Goal: Transaction & Acquisition: Purchase product/service

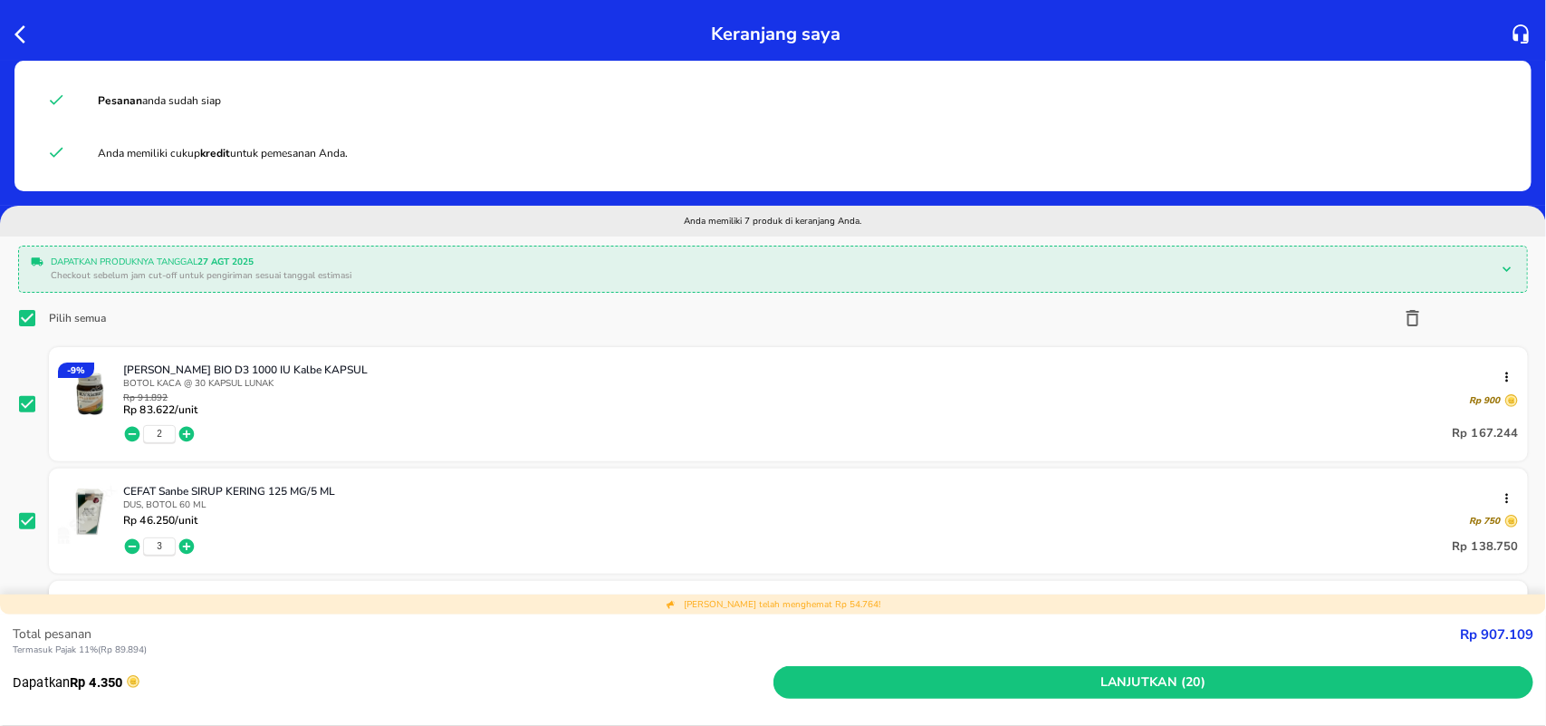
scroll to position [677, 0]
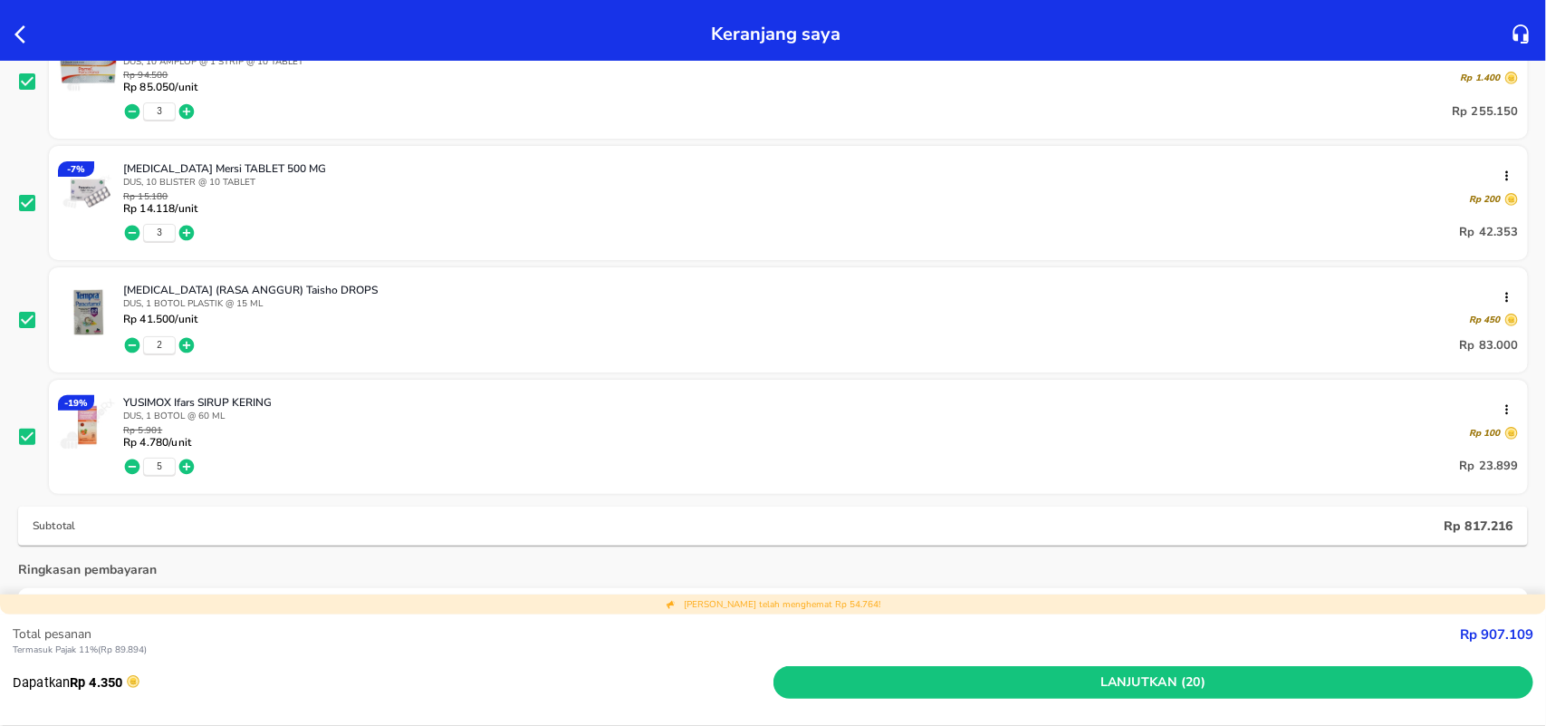
click at [184, 345] on icon "button" at bounding box center [187, 345] width 18 height 18
click at [190, 346] on icon "button" at bounding box center [186, 345] width 15 height 15
drag, startPoint x: 140, startPoint y: 314, endPoint x: 174, endPoint y: 318, distance: 33.7
click at [174, 318] on p "Rp 41.500 /unit" at bounding box center [160, 318] width 74 height 13
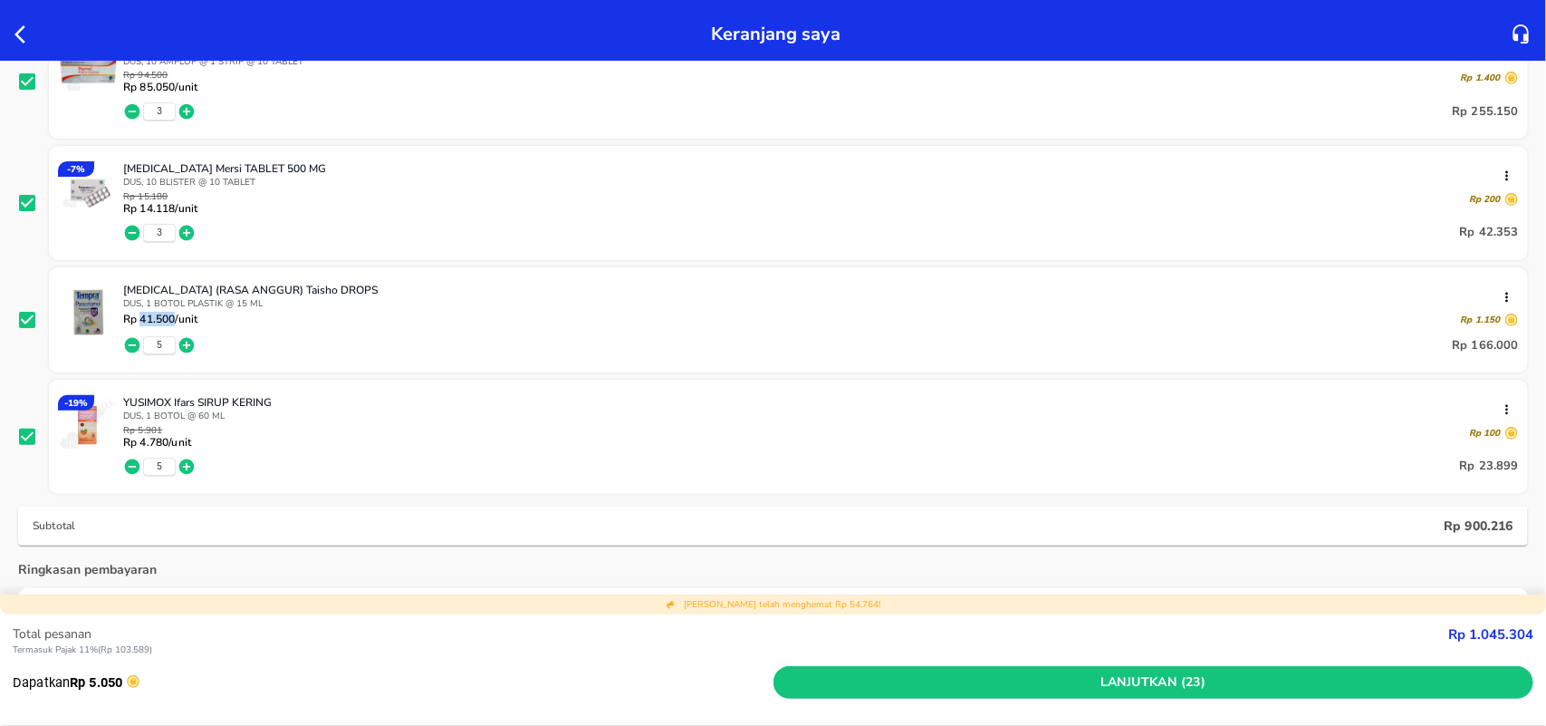
copy p "41.500"
click at [19, 34] on icon "button" at bounding box center [25, 35] width 22 height 22
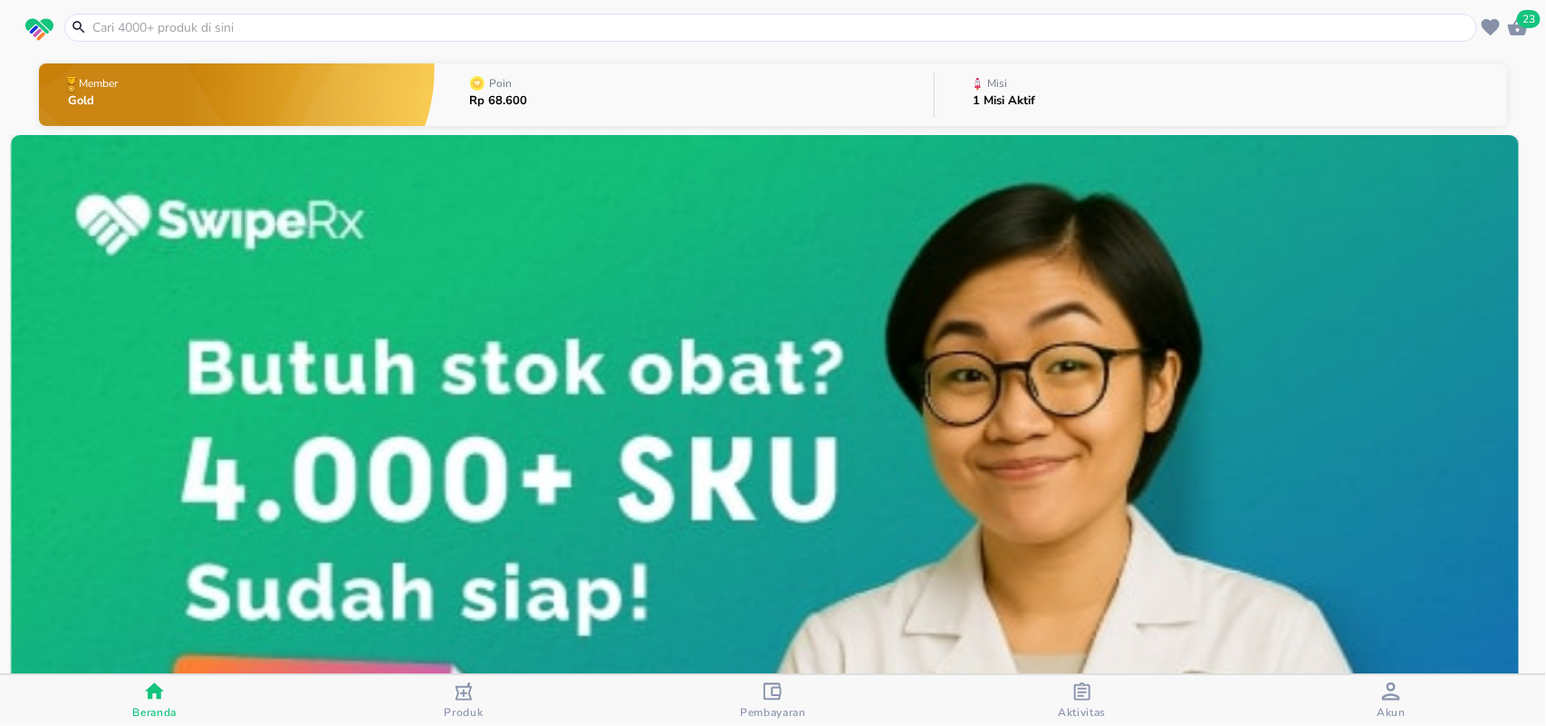
click at [142, 28] on input "text" at bounding box center [782, 27] width 1382 height 19
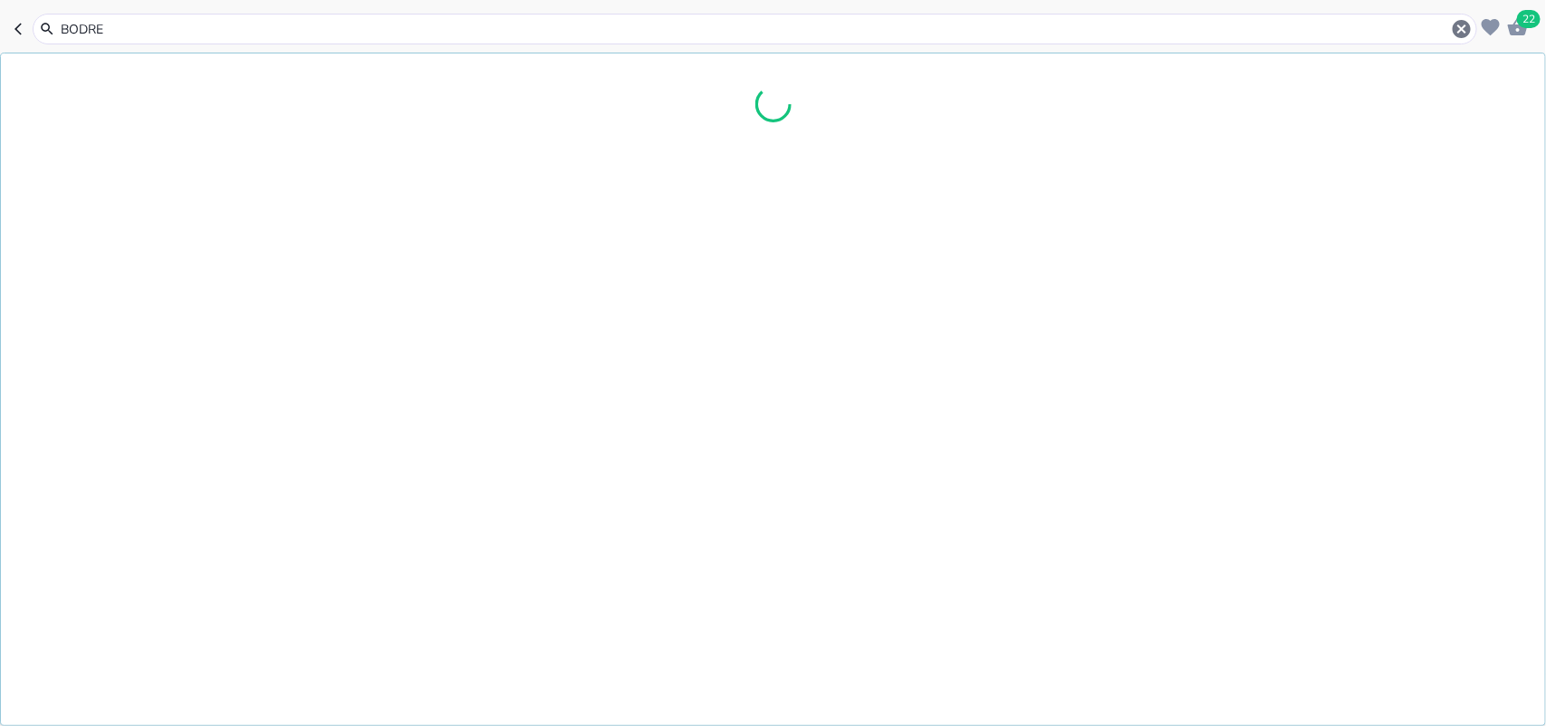
type input "BODREX"
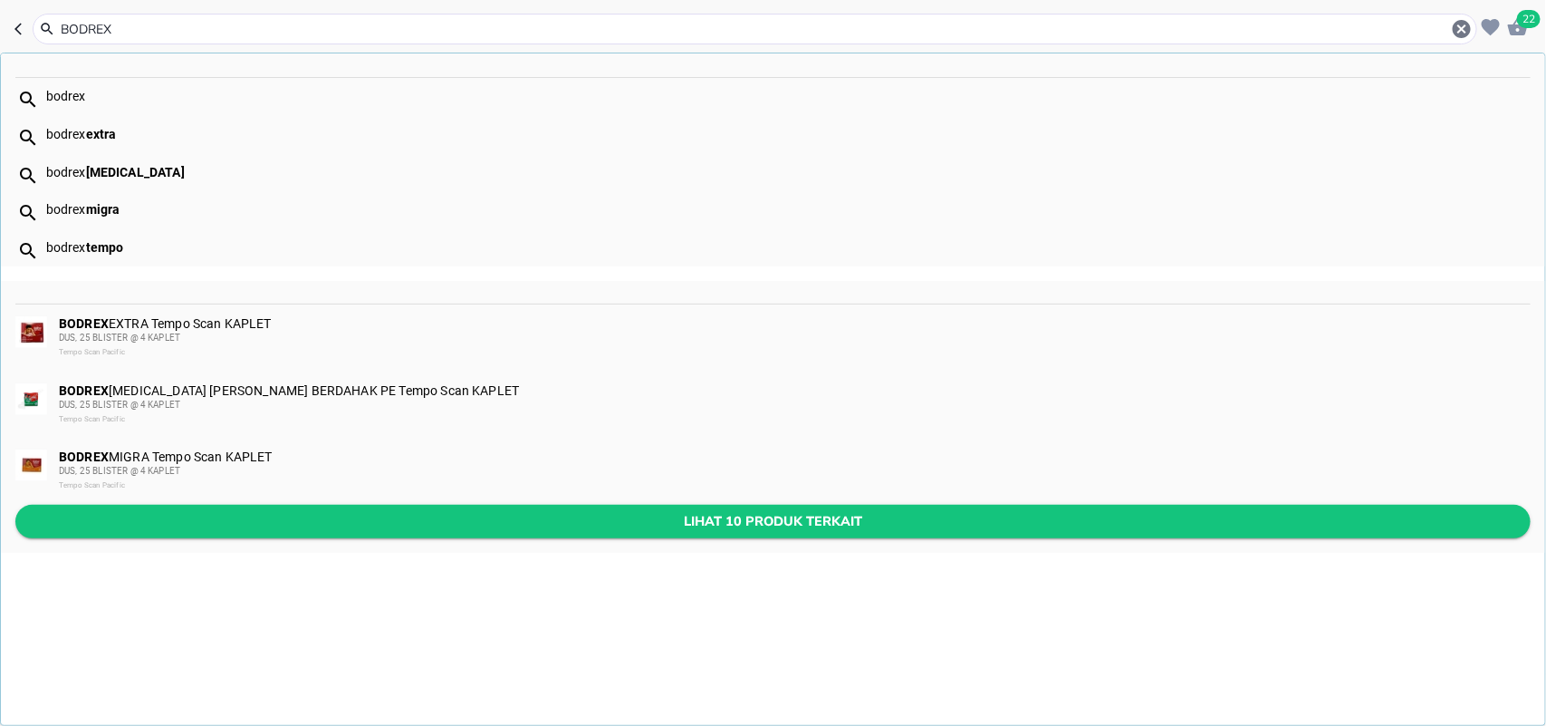
click at [232, 505] on button "Lihat 10 produk terkait" at bounding box center [772, 522] width 1515 height 34
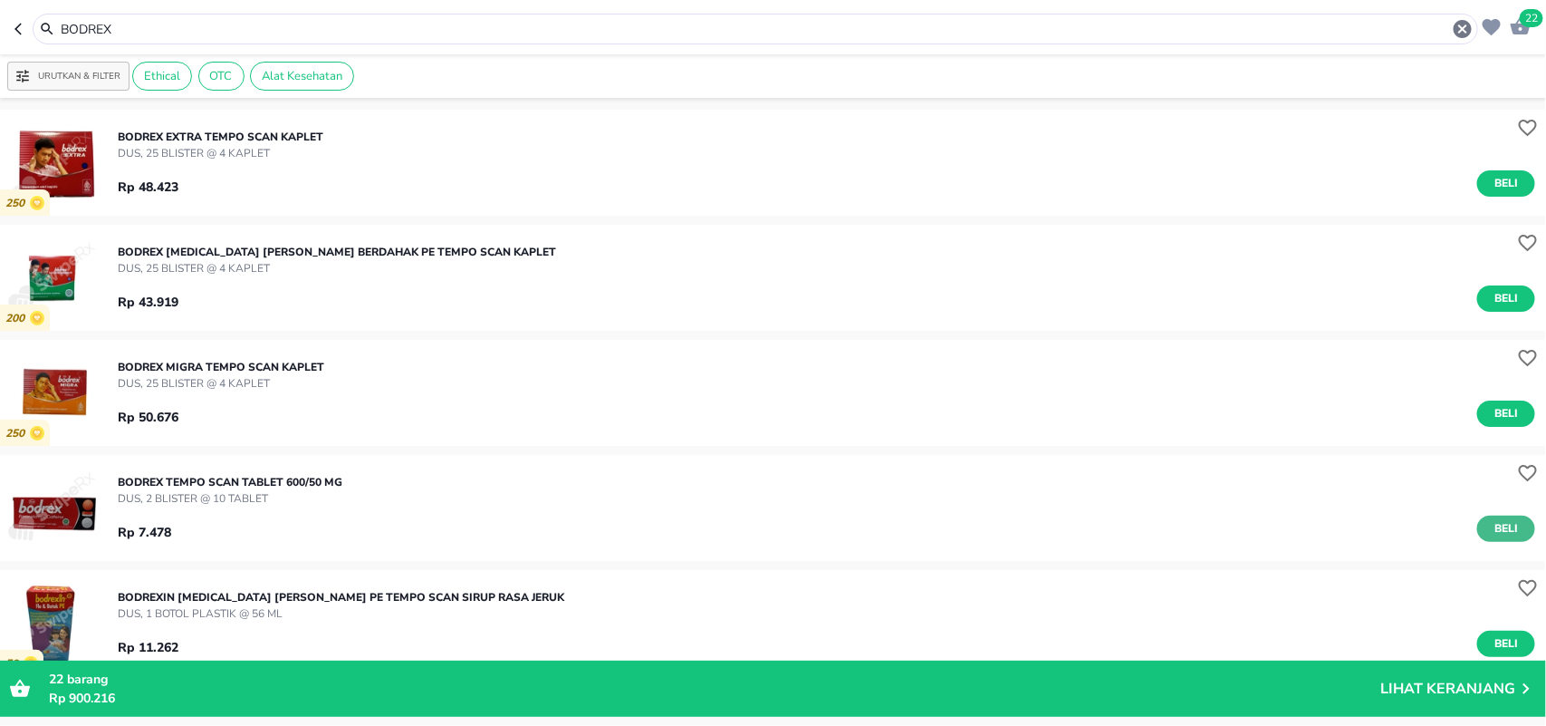
click at [1502, 525] on span "Beli" at bounding box center [1506, 528] width 31 height 19
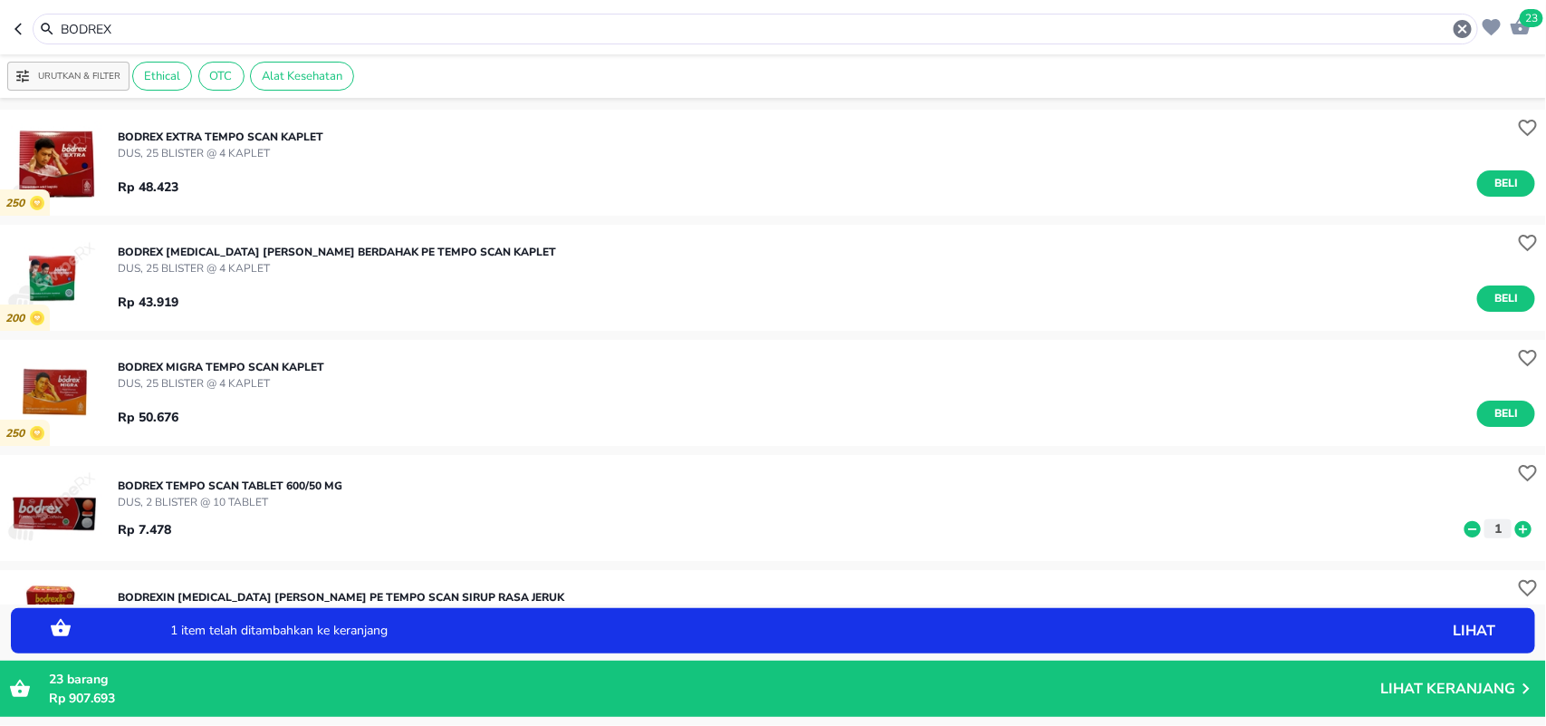
click at [1515, 524] on icon at bounding box center [1523, 528] width 16 height 16
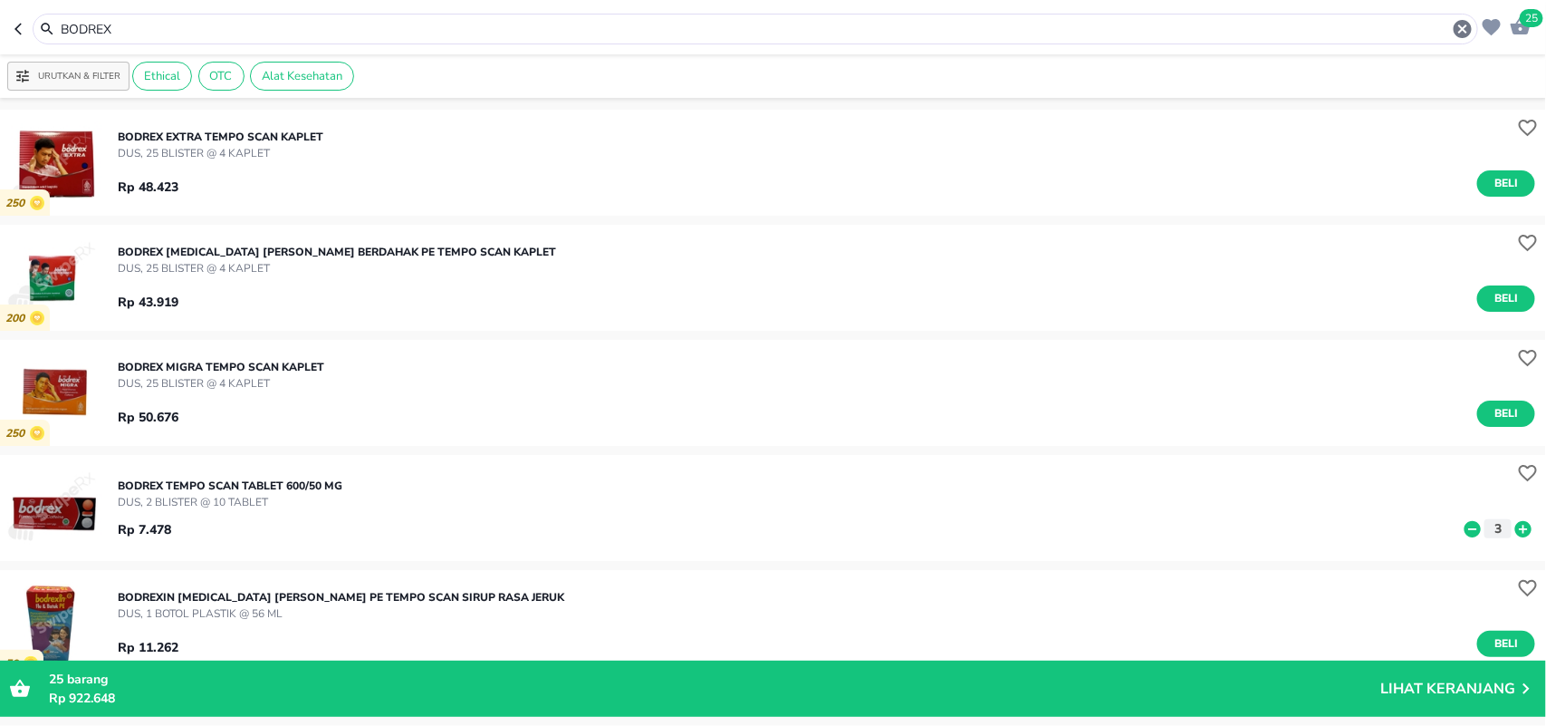
click at [1188, 20] on input "BODREX" at bounding box center [755, 29] width 1393 height 19
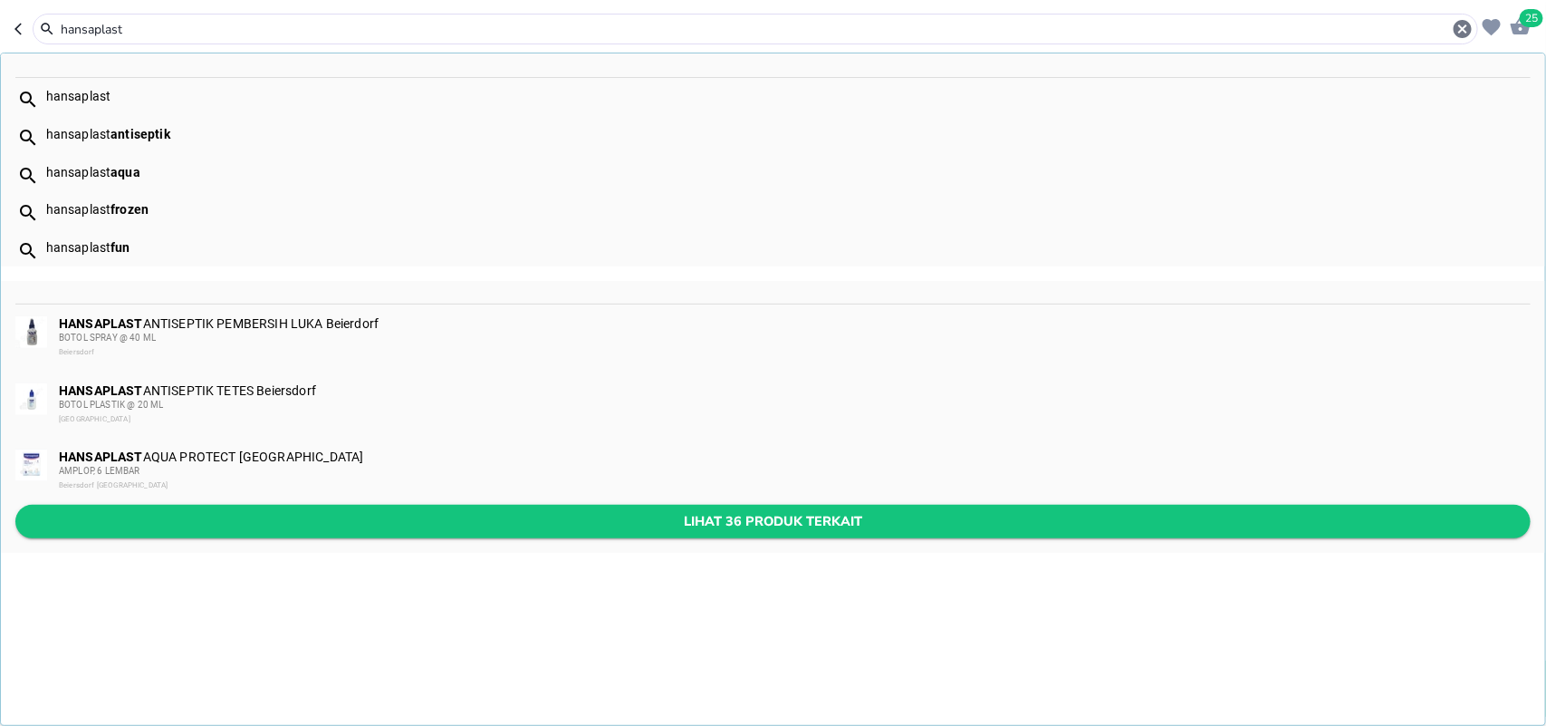
click at [362, 519] on span "Lihat 36 produk terkait" at bounding box center [773, 521] width 1486 height 23
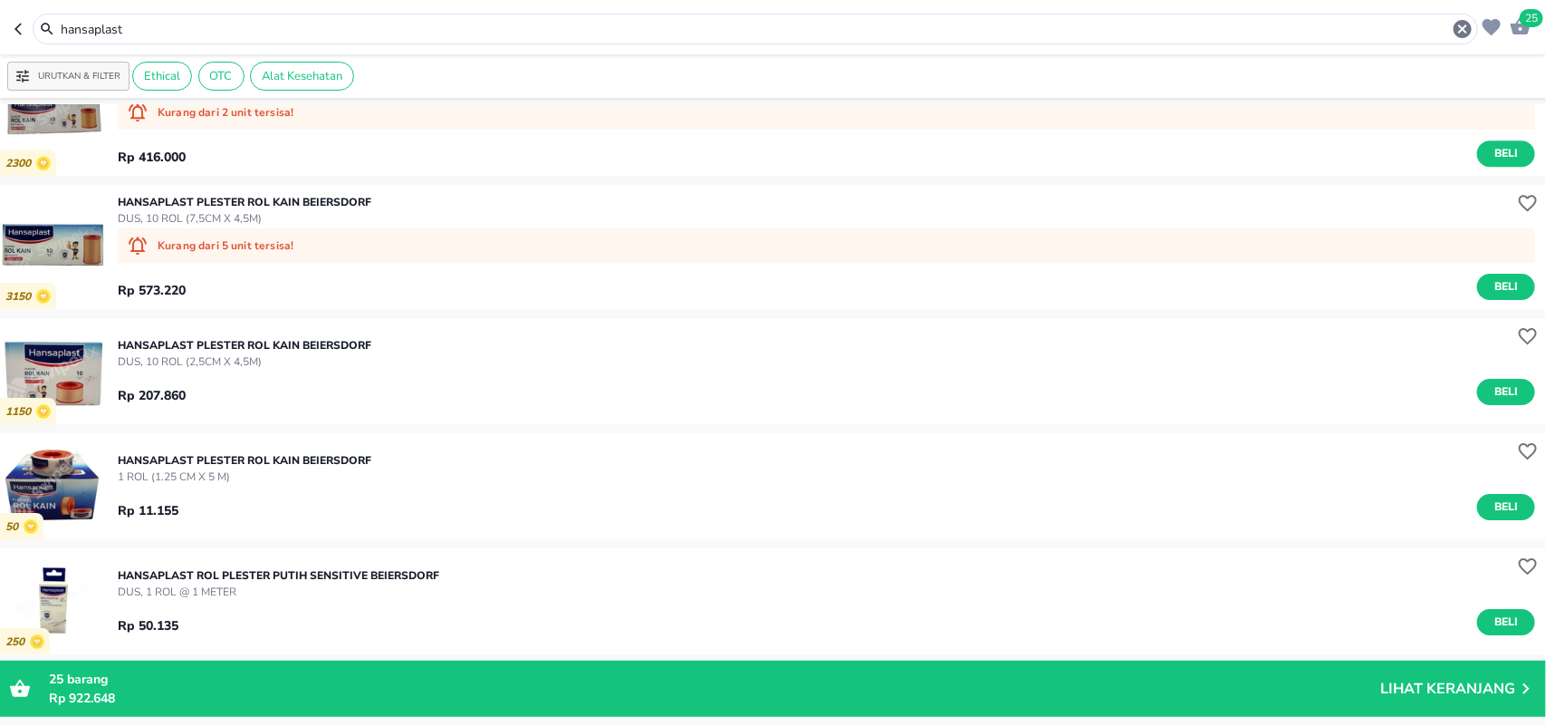
scroll to position [2615, 0]
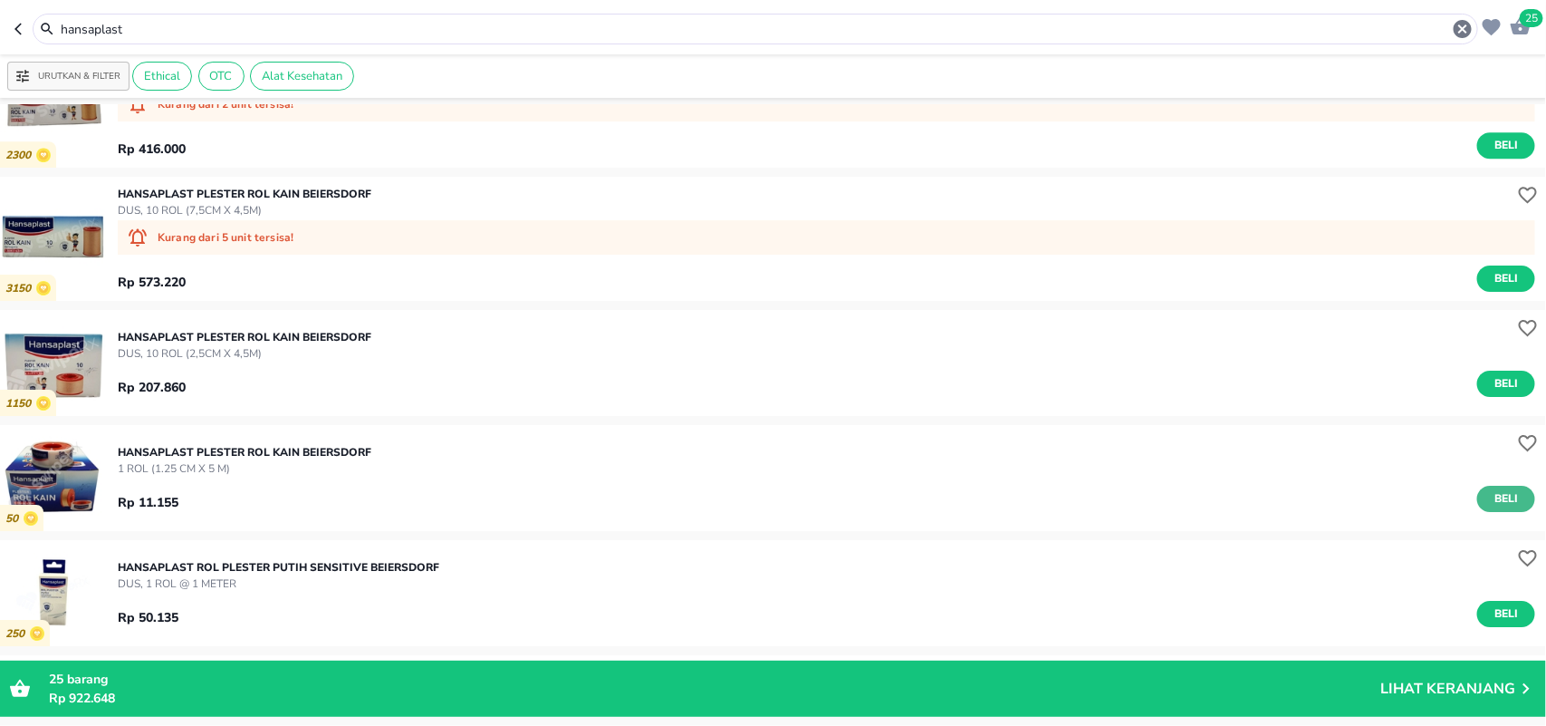
click at [1501, 496] on span "Beli" at bounding box center [1506, 498] width 31 height 19
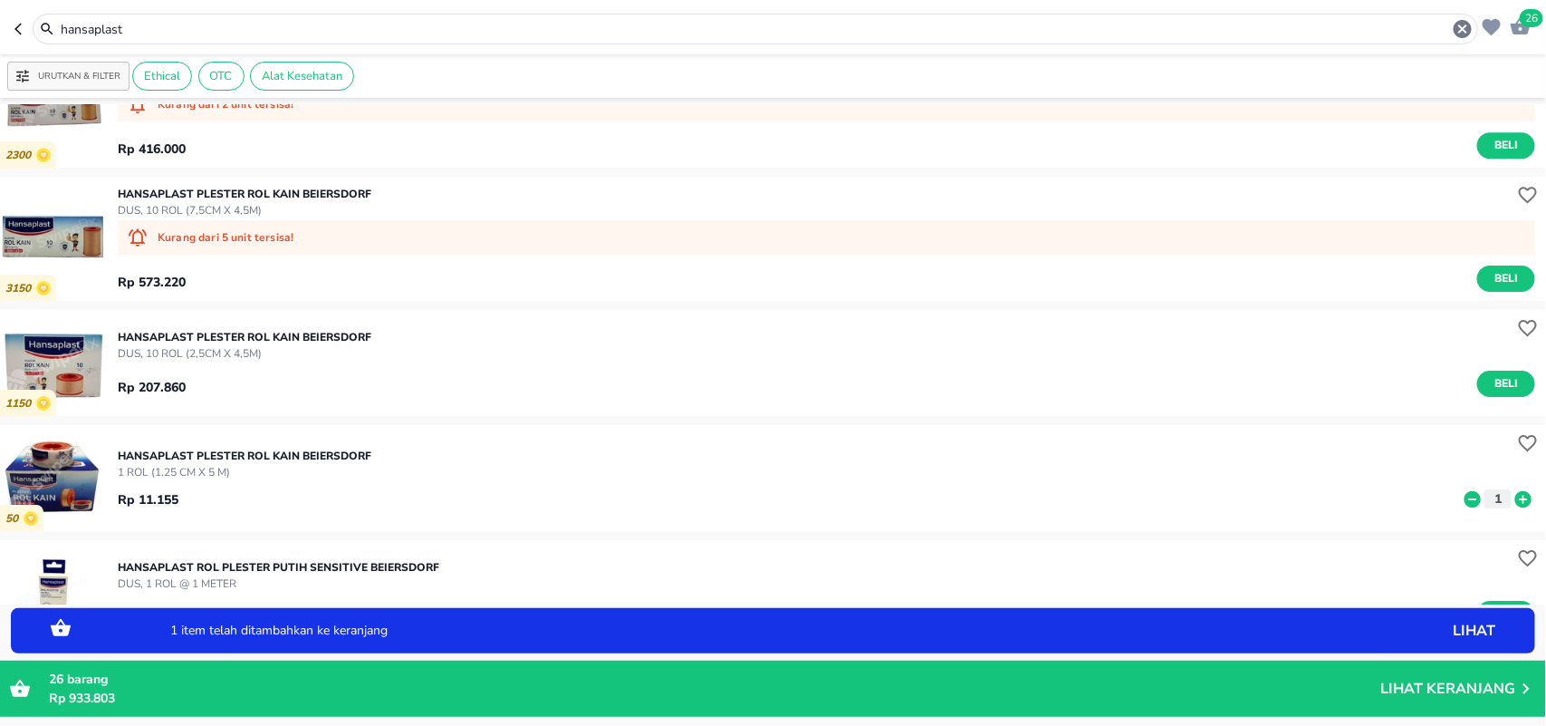
click at [1515, 495] on icon at bounding box center [1523, 498] width 16 height 16
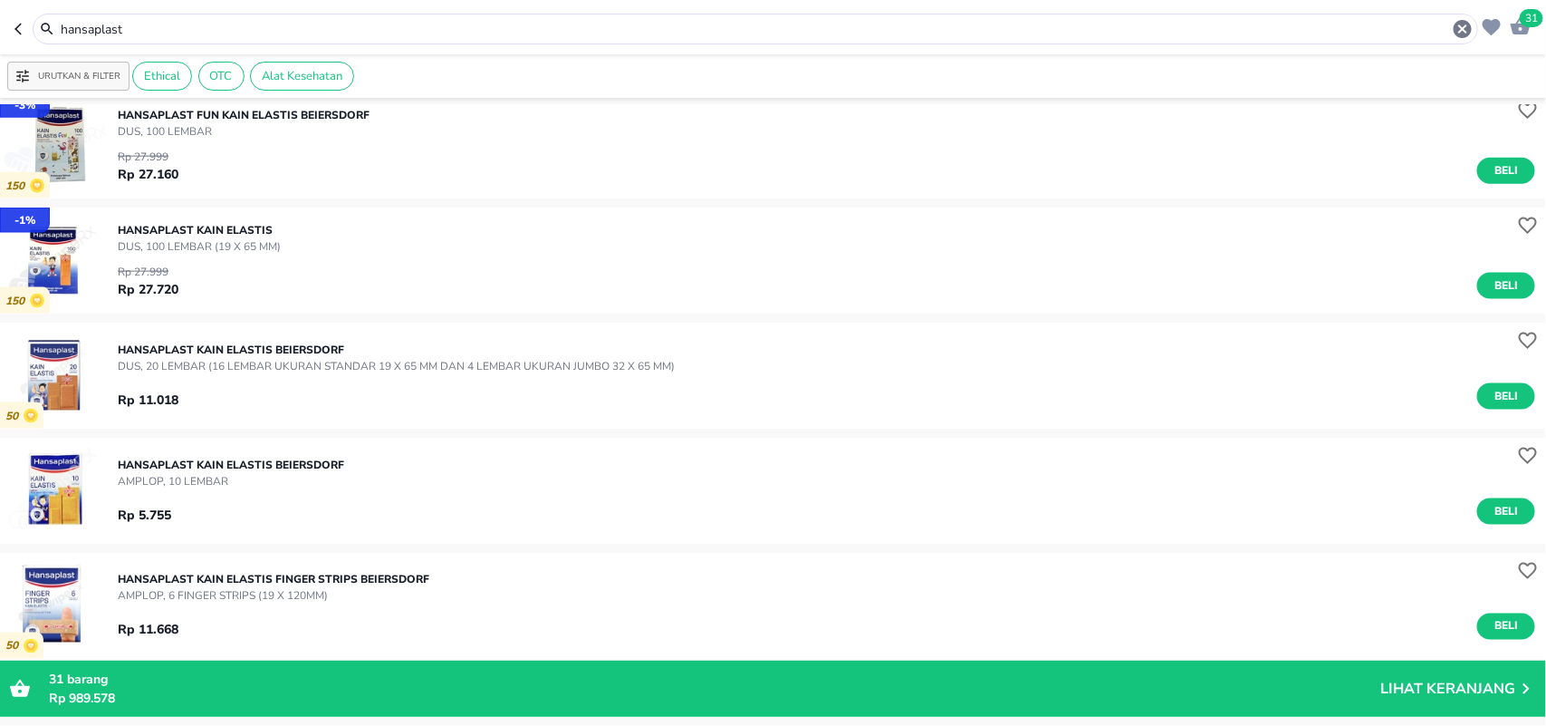
scroll to position [1042, 0]
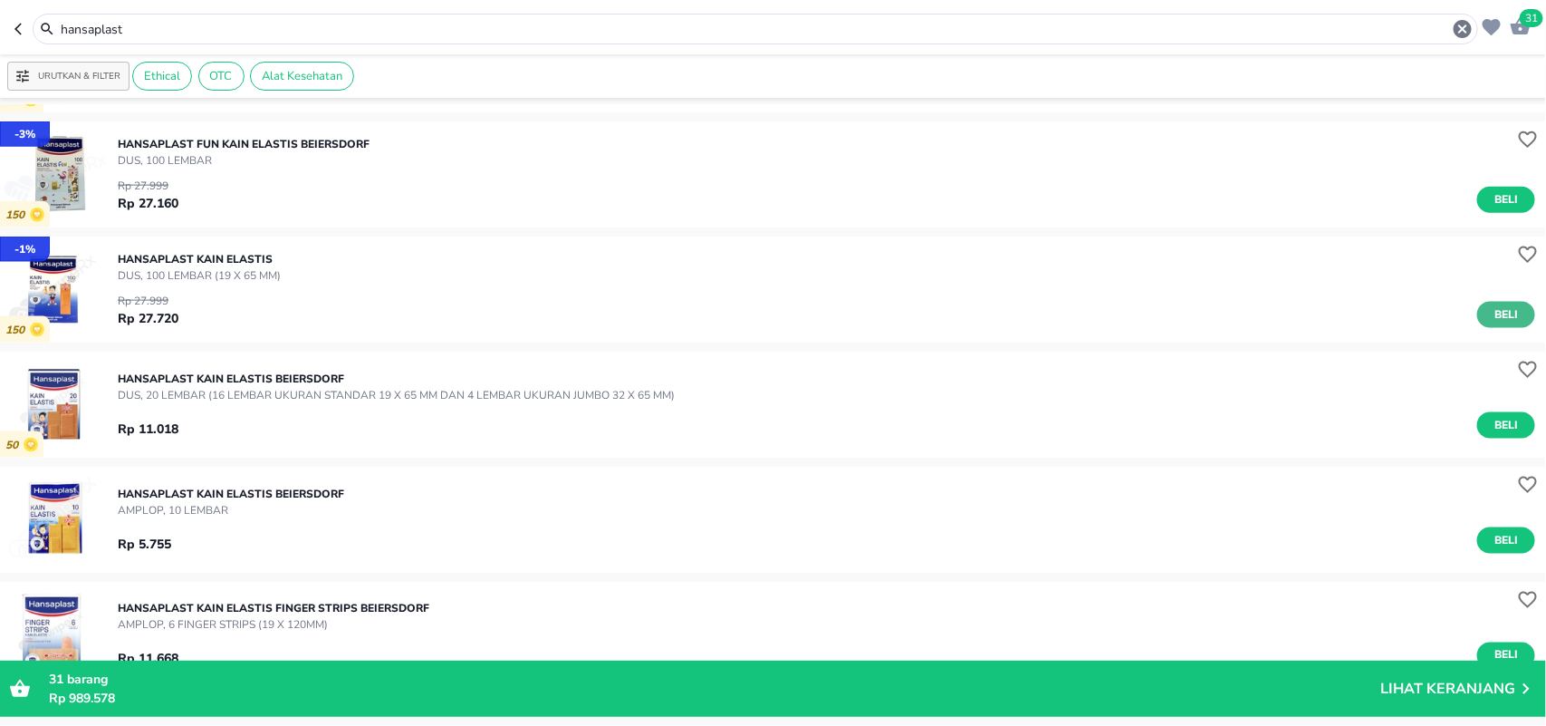
click at [1491, 314] on span "Beli" at bounding box center [1506, 314] width 31 height 19
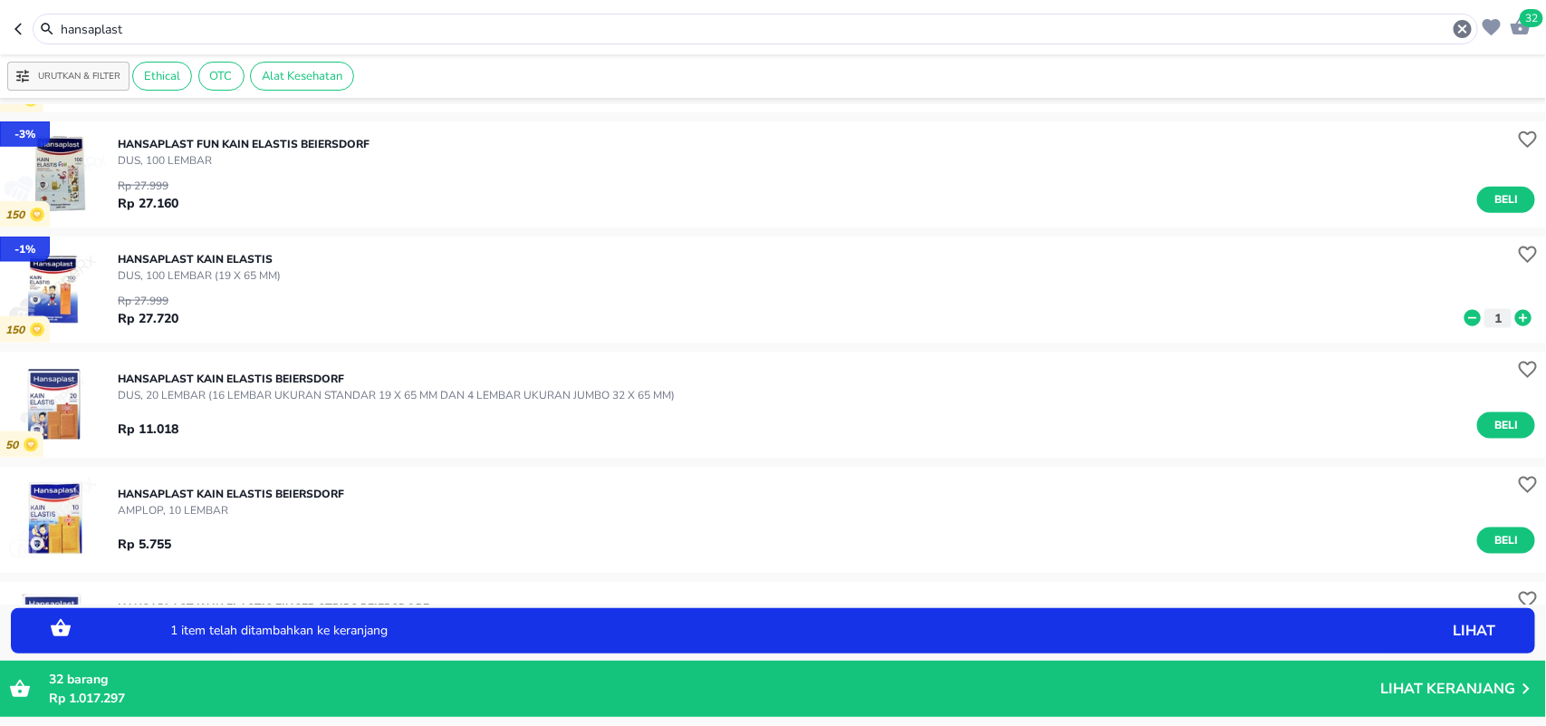
click at [1515, 314] on icon at bounding box center [1523, 318] width 16 height 16
click at [1091, 27] on input "hansaplast" at bounding box center [755, 29] width 1393 height 19
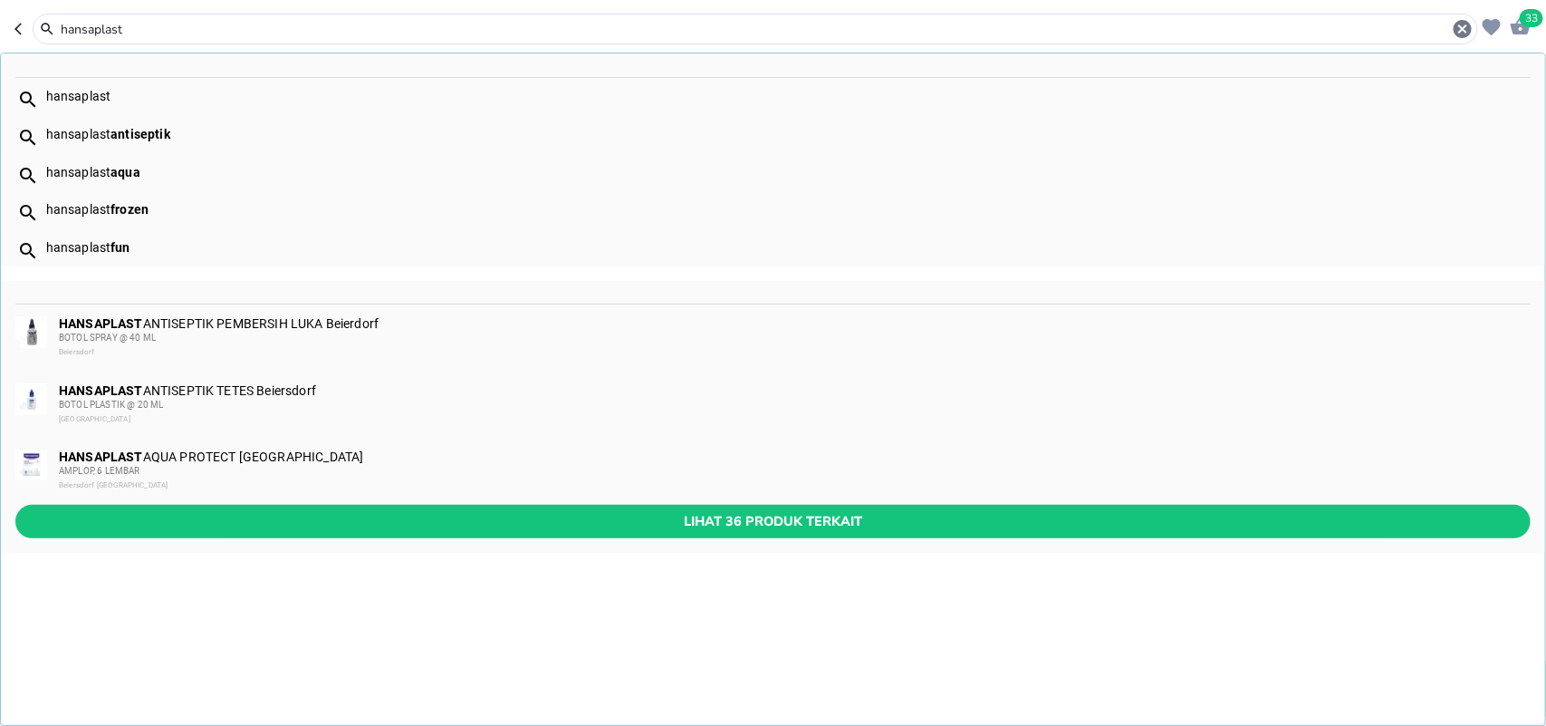
click at [1091, 27] on input "hansaplast" at bounding box center [755, 29] width 1393 height 19
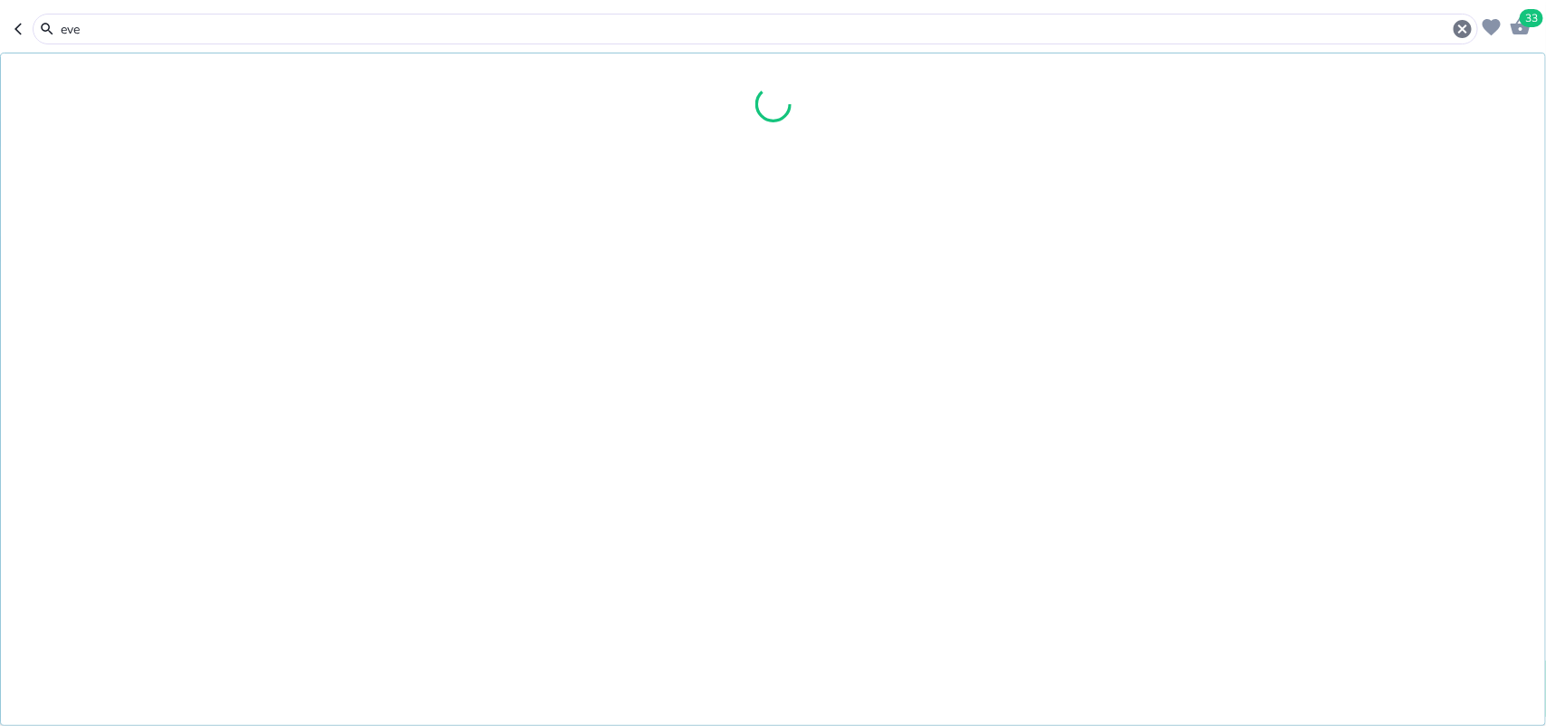
type input "ever"
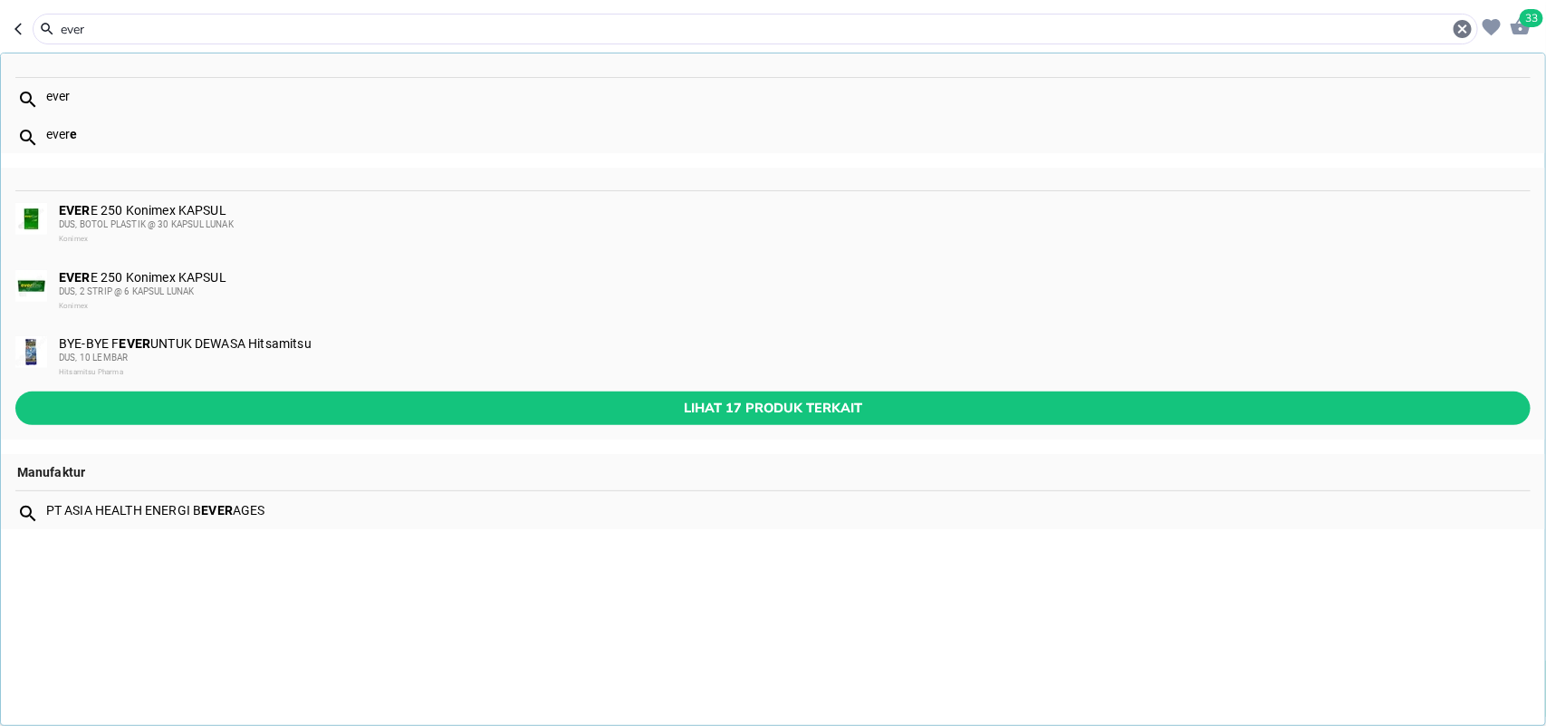
click at [496, 222] on div "DUS, BOTOL PLASTIK @ 30 KAPSUL LUNAK" at bounding box center [794, 224] width 1470 height 14
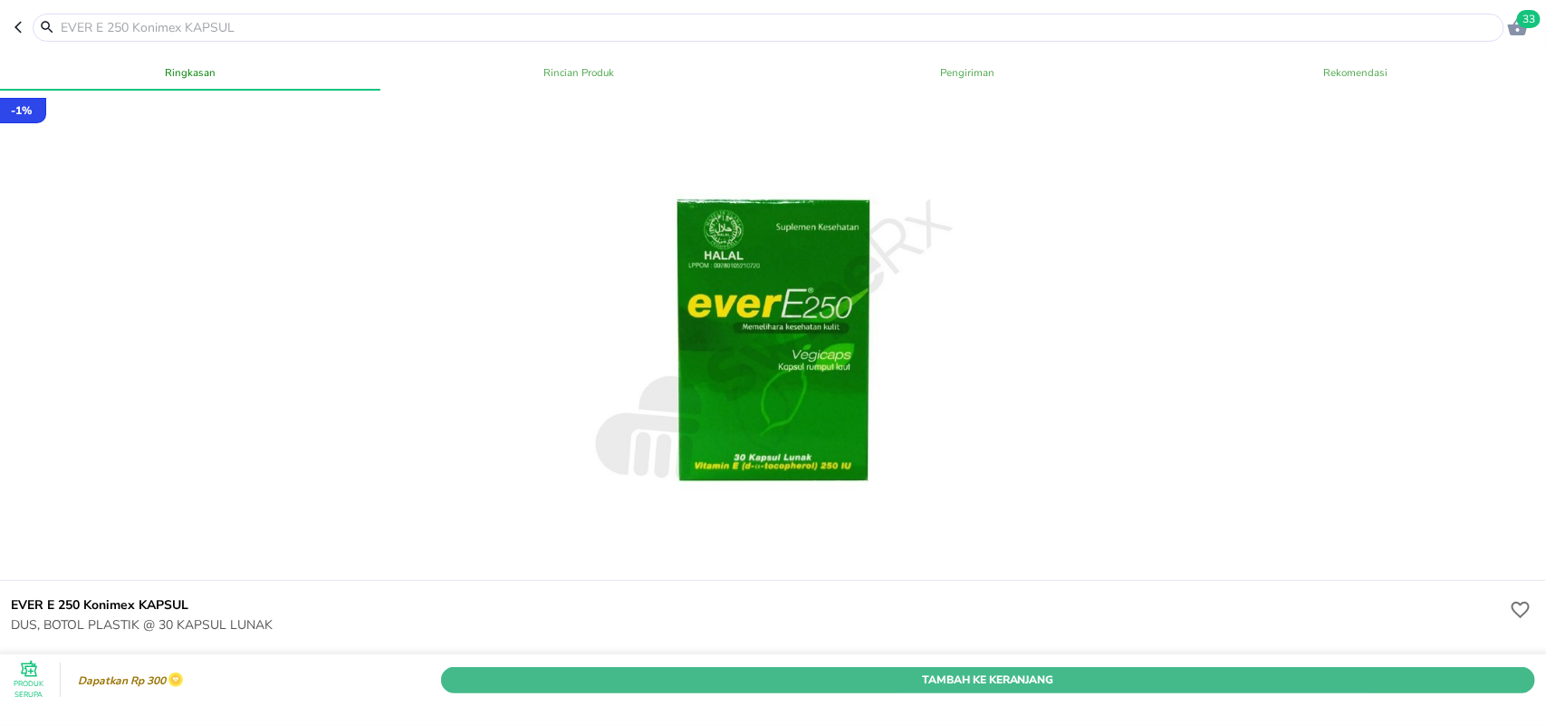
click at [1022, 670] on span "Tambah Ke Keranjang" at bounding box center [988, 679] width 1067 height 19
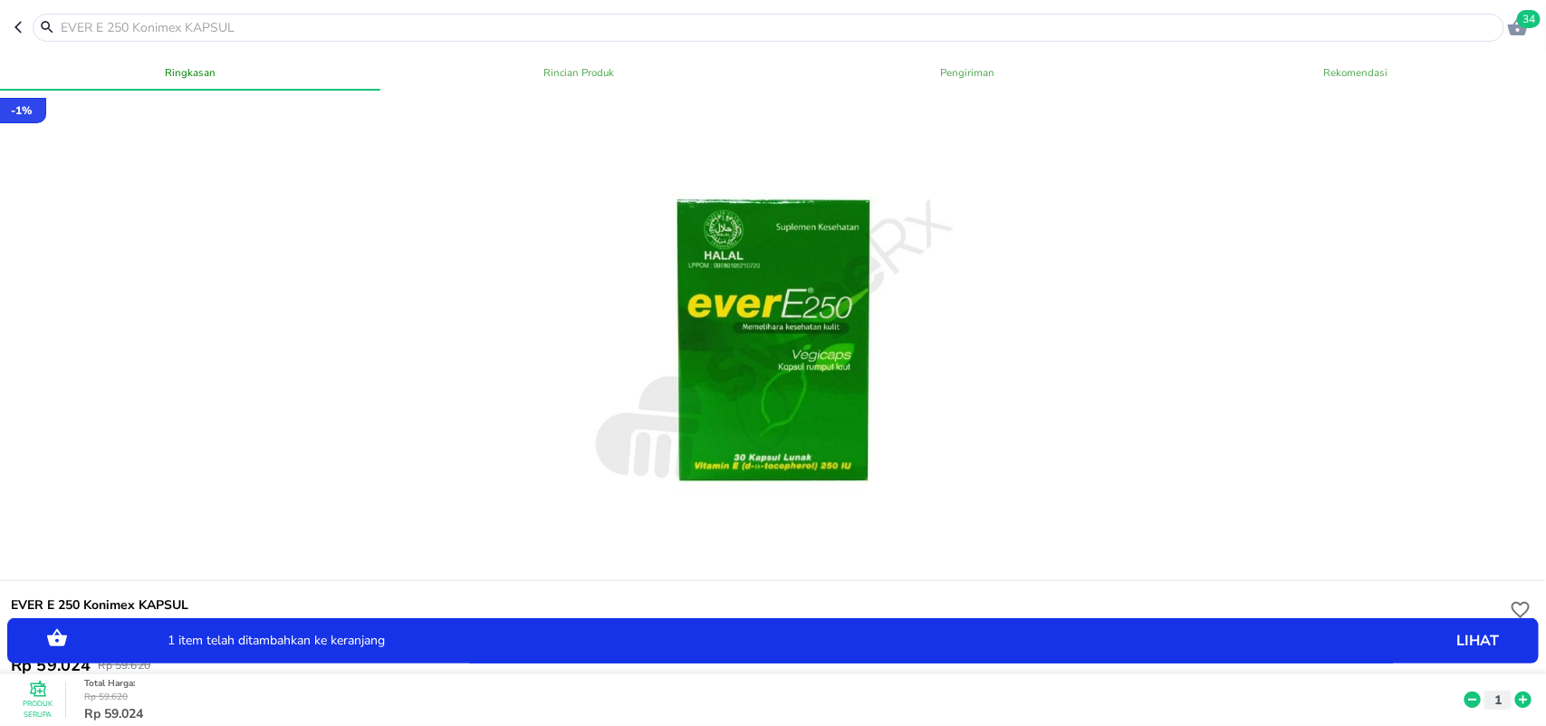
click at [1512, 690] on icon at bounding box center [1524, 700] width 24 height 20
click at [1520, 21] on span "35" at bounding box center [1529, 19] width 24 height 18
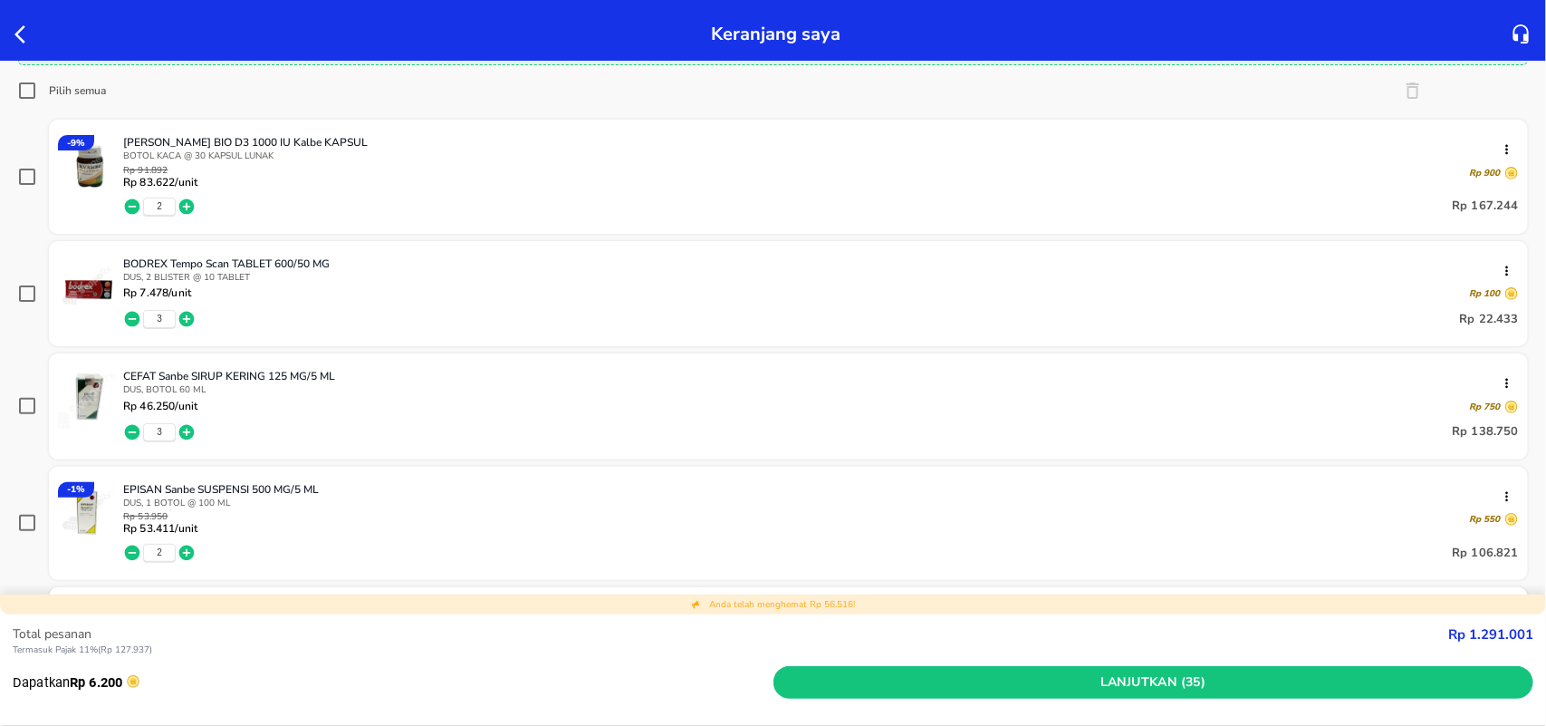
scroll to position [278, 0]
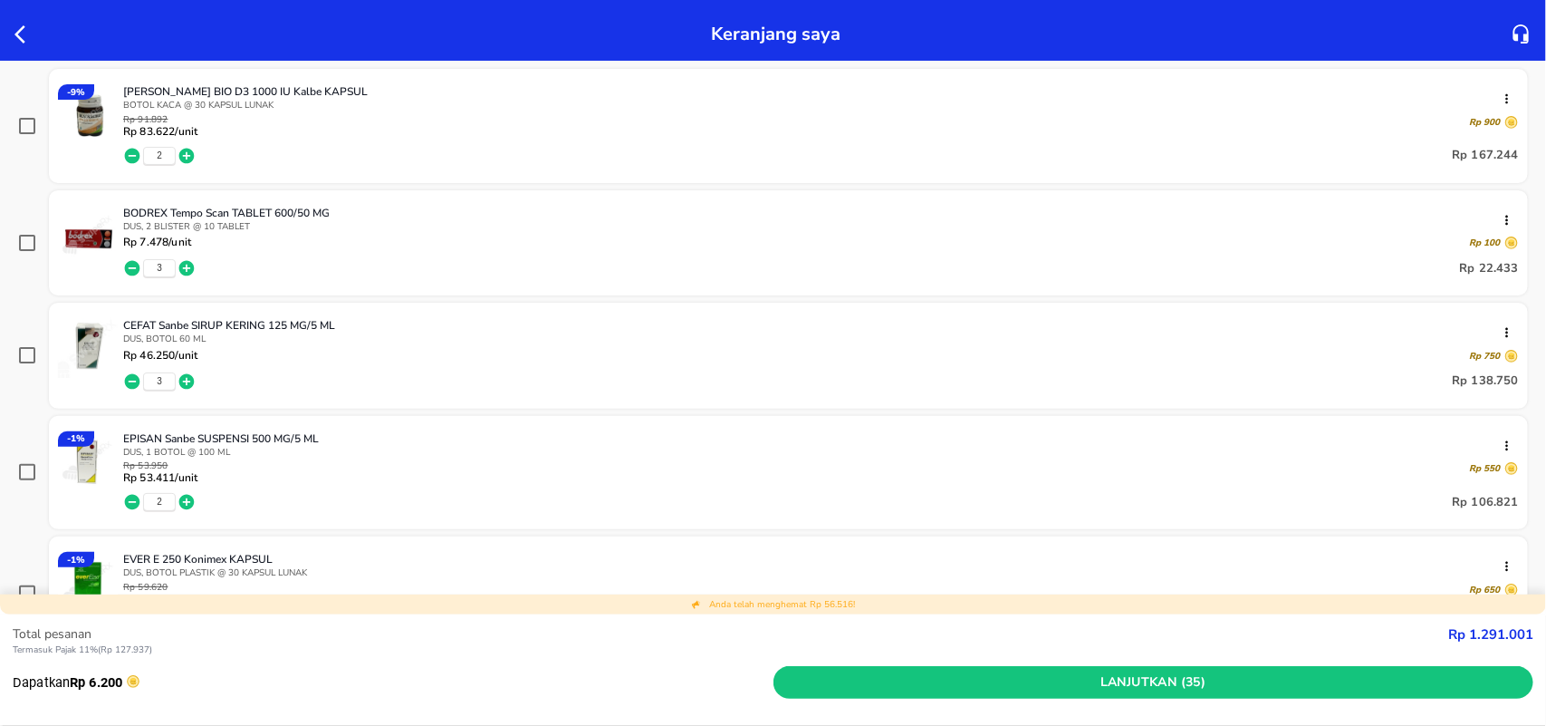
click at [184, 264] on icon "button" at bounding box center [186, 268] width 15 height 15
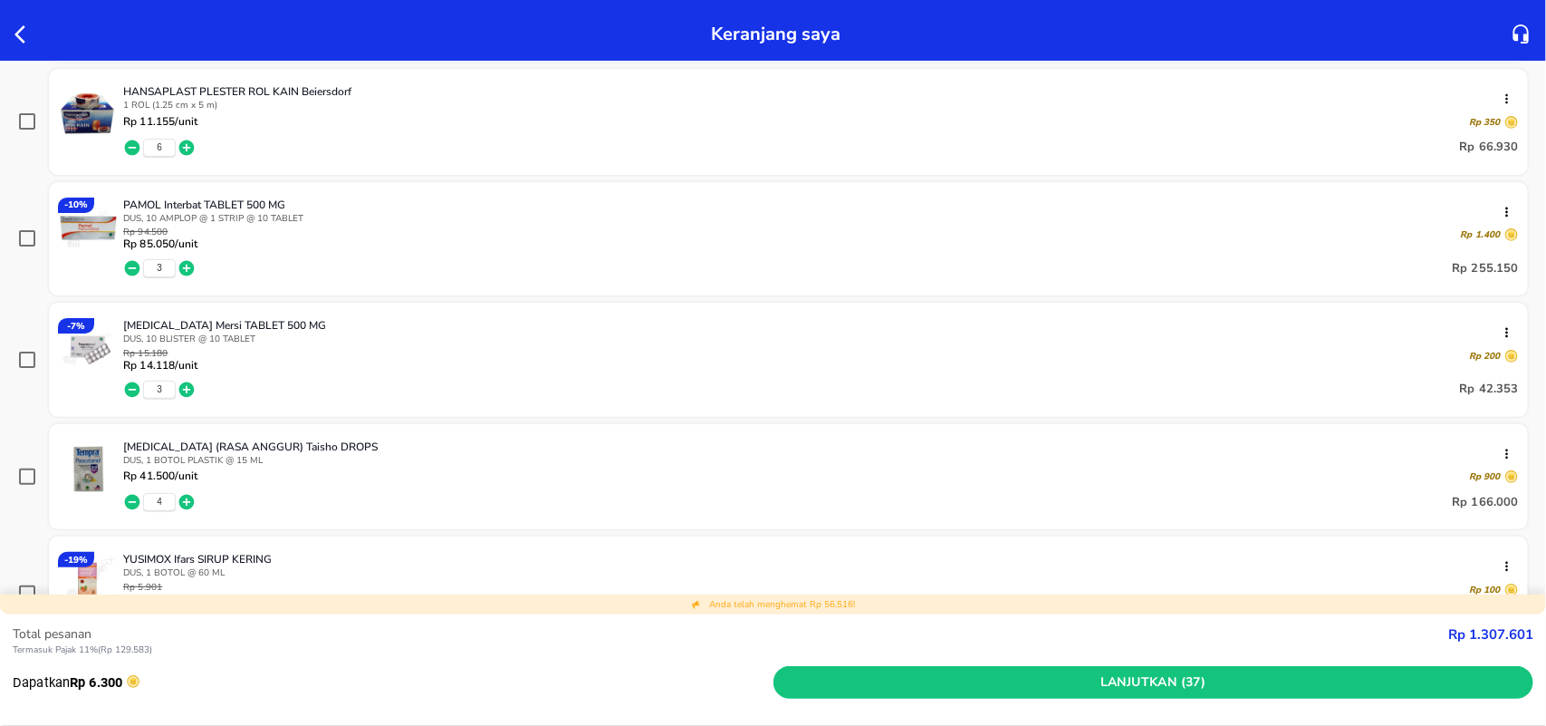
scroll to position [1001, 0]
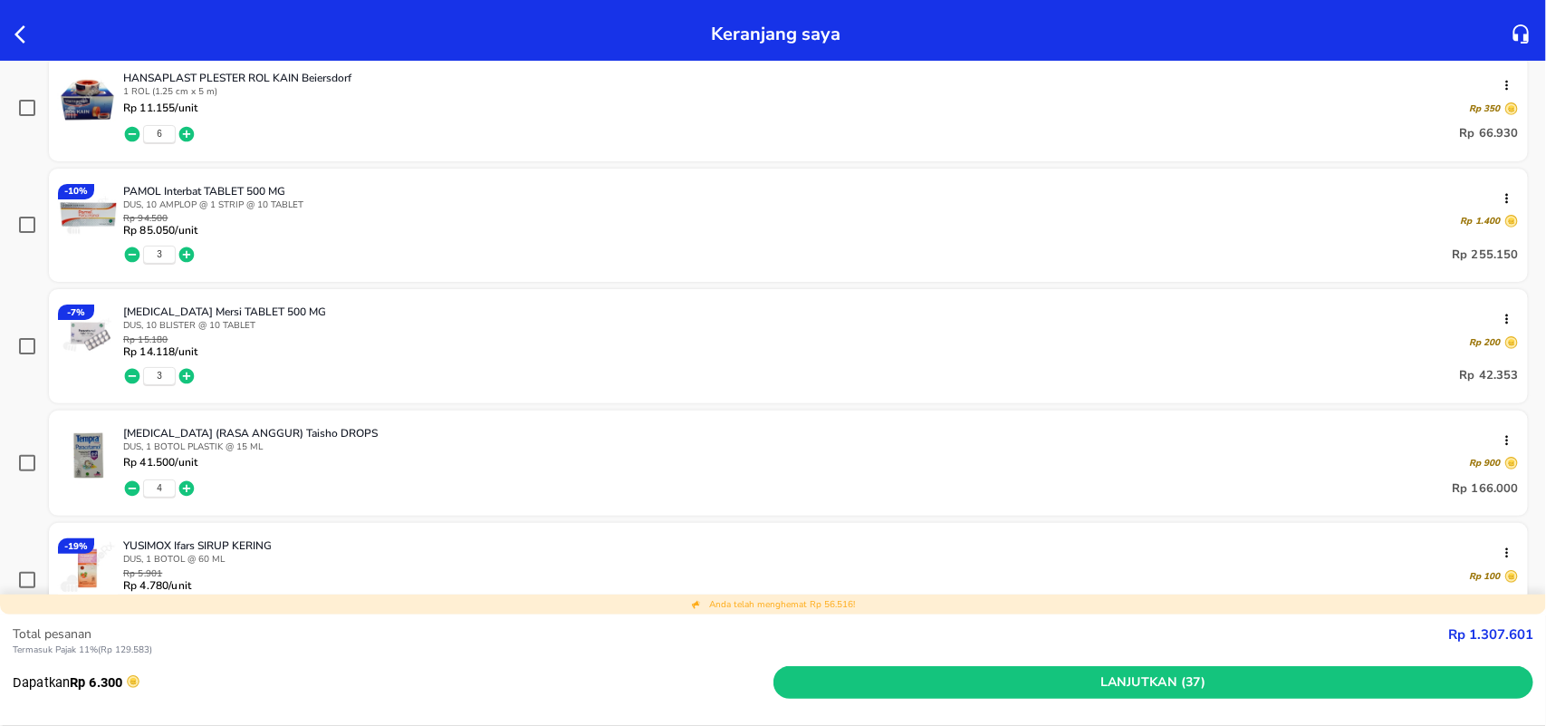
click at [187, 245] on icon "button" at bounding box center [187, 254] width 18 height 18
click at [190, 489] on icon "button" at bounding box center [187, 488] width 18 height 18
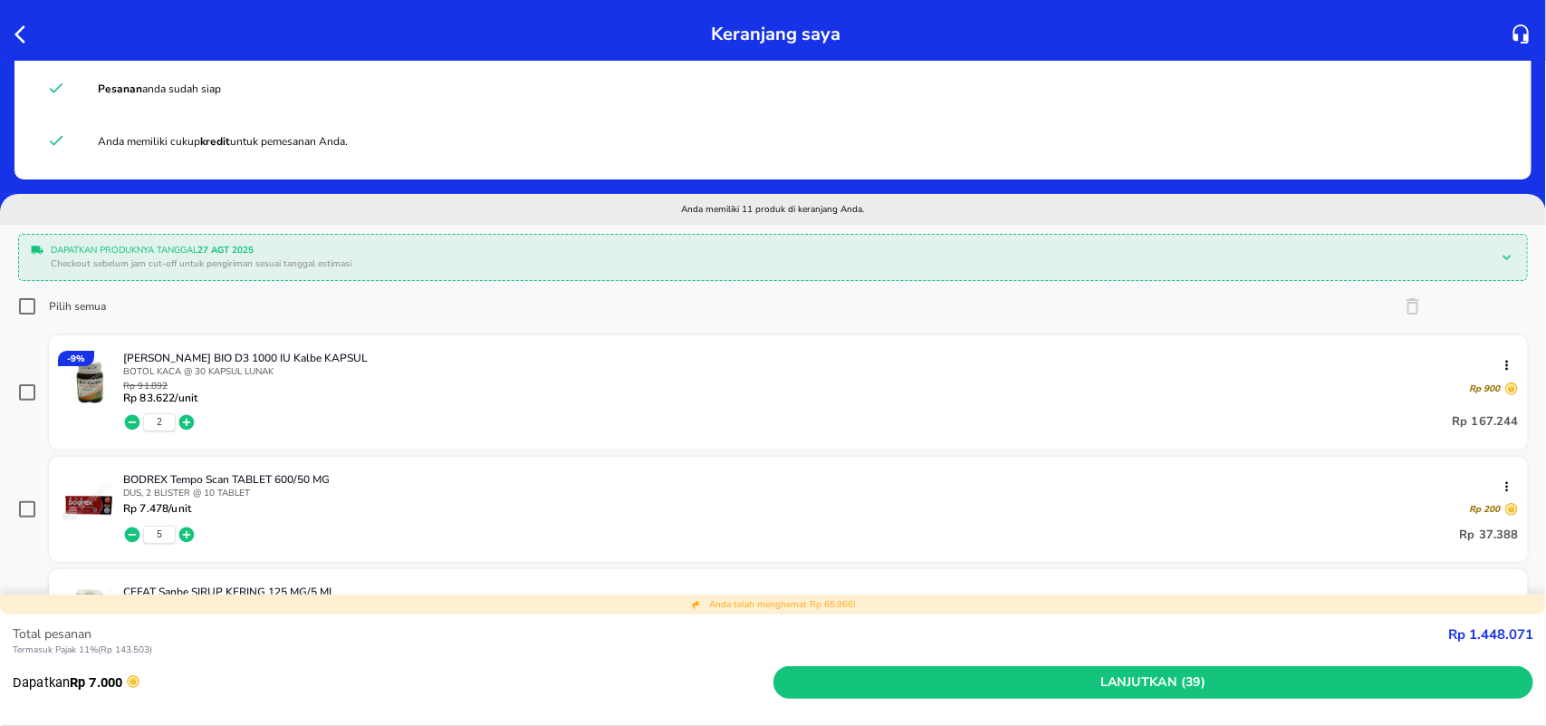
scroll to position [0, 0]
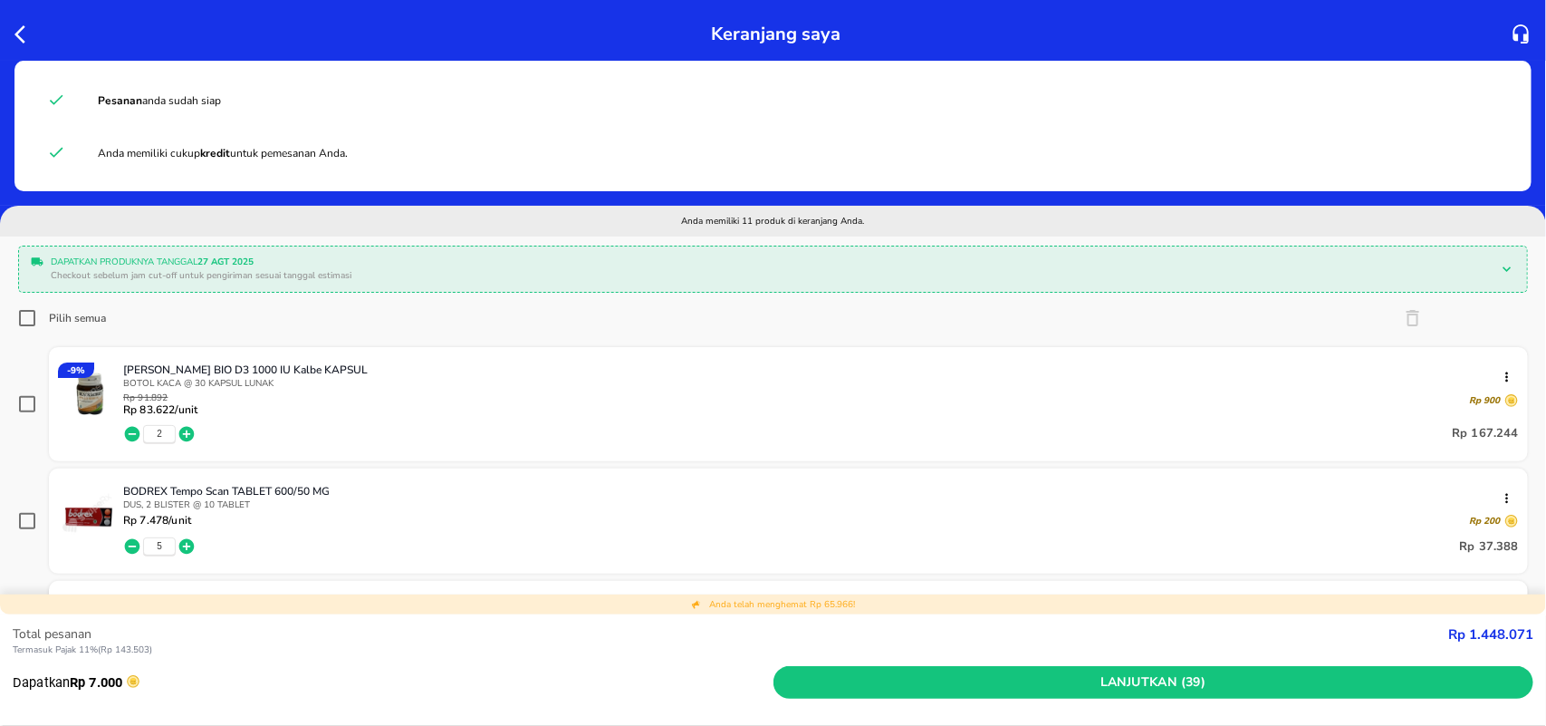
click at [19, 24] on icon "button" at bounding box center [25, 35] width 22 height 22
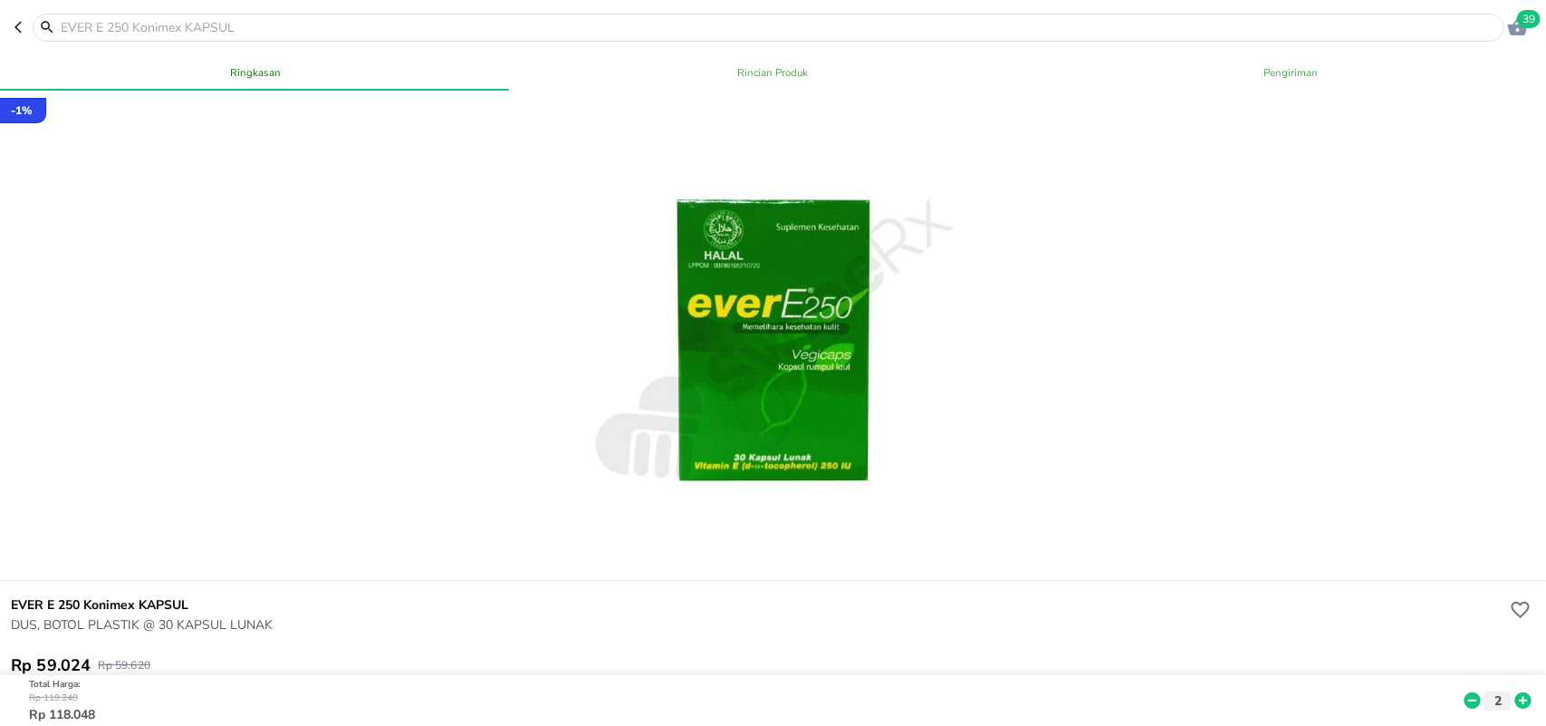
click at [164, 25] on input "text" at bounding box center [779, 27] width 1441 height 19
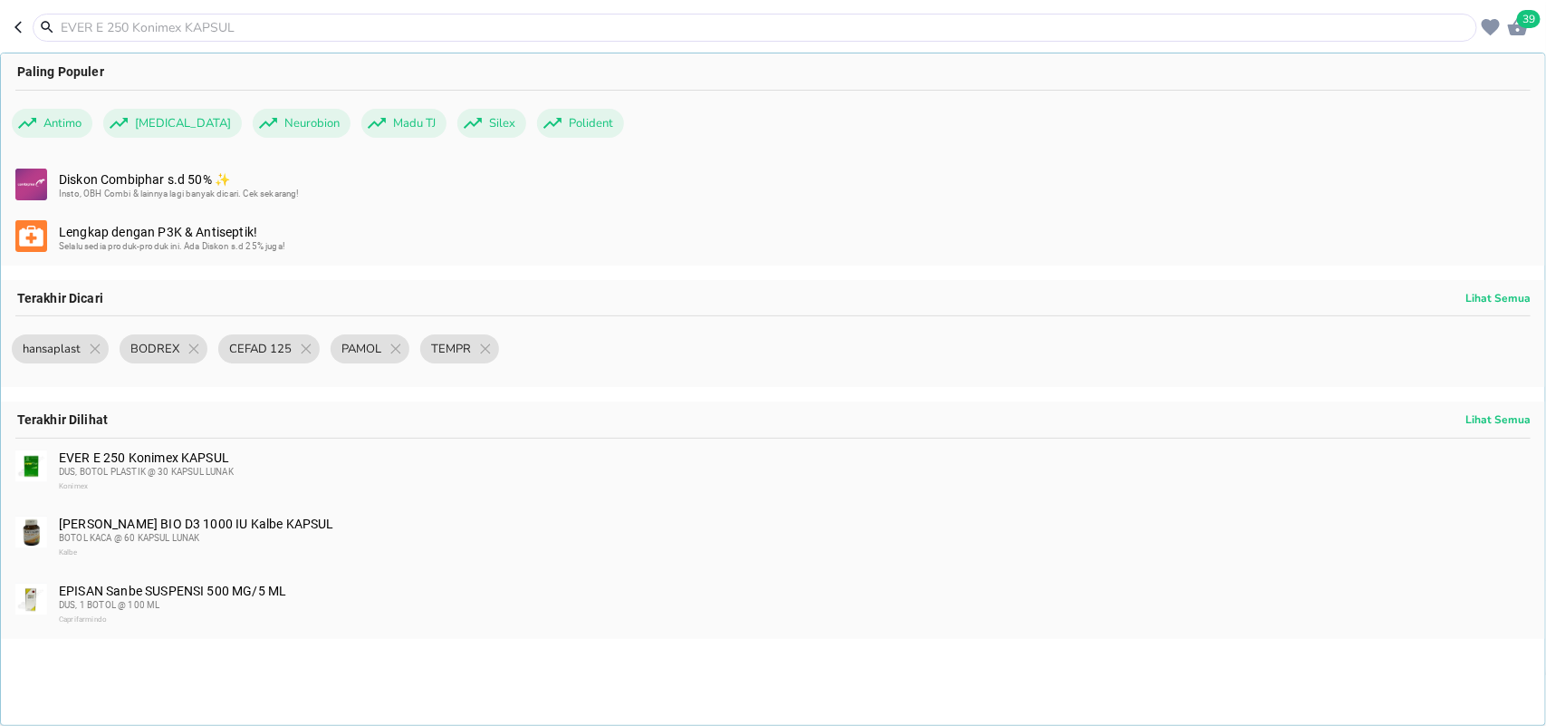
click at [1524, 32] on icon "button" at bounding box center [1518, 26] width 20 height 17
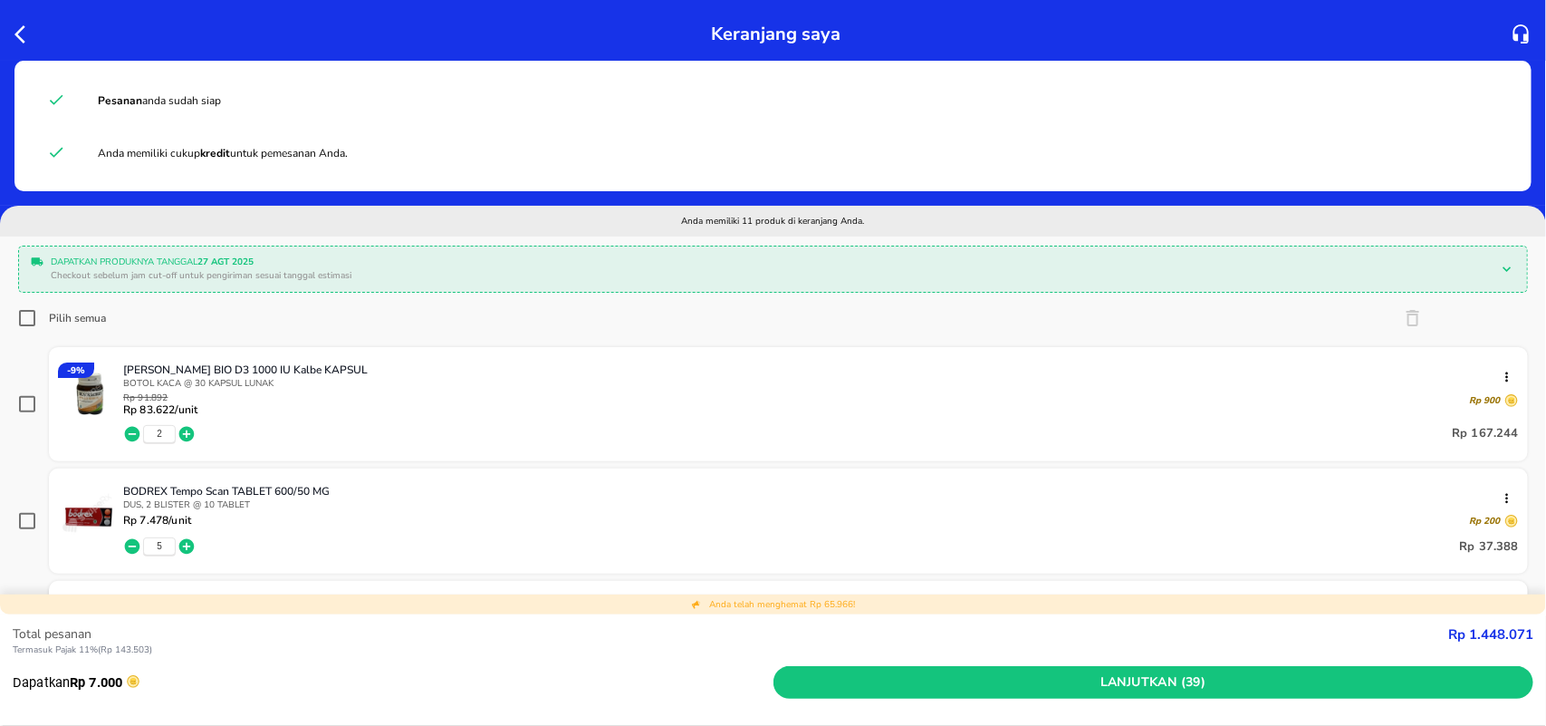
click at [21, 320] on input "Pilih semua" at bounding box center [27, 318] width 18 height 18
checkbox input "true"
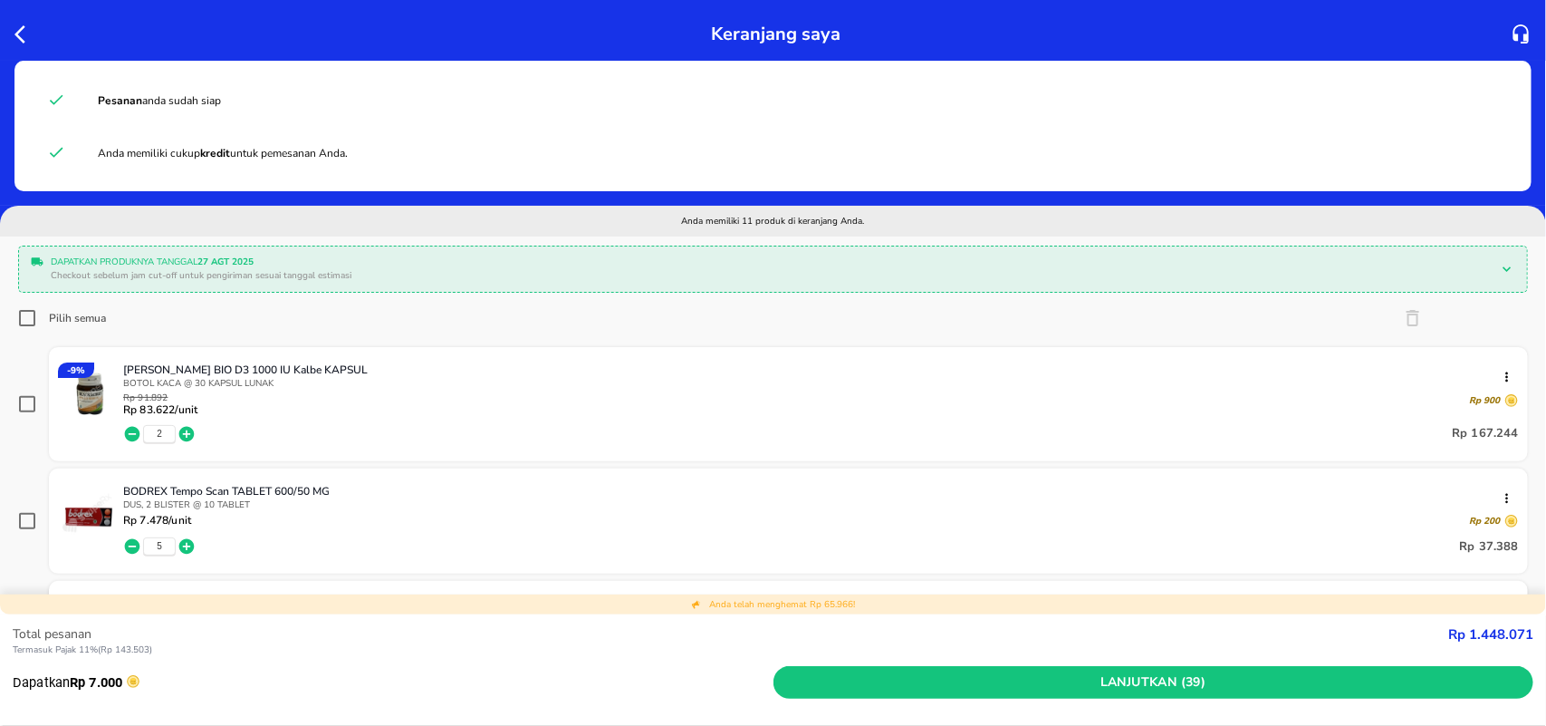
checkbox input "true"
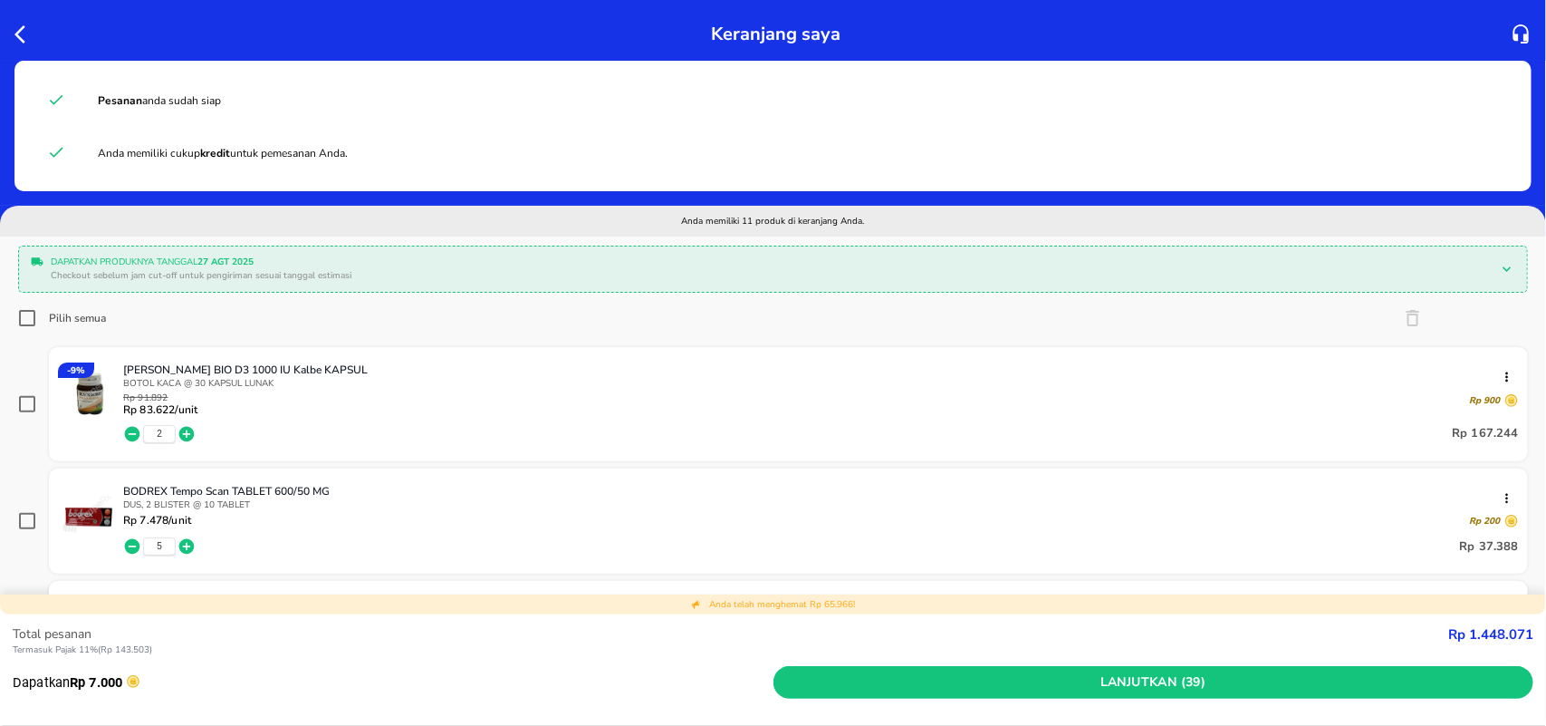
checkbox input "true"
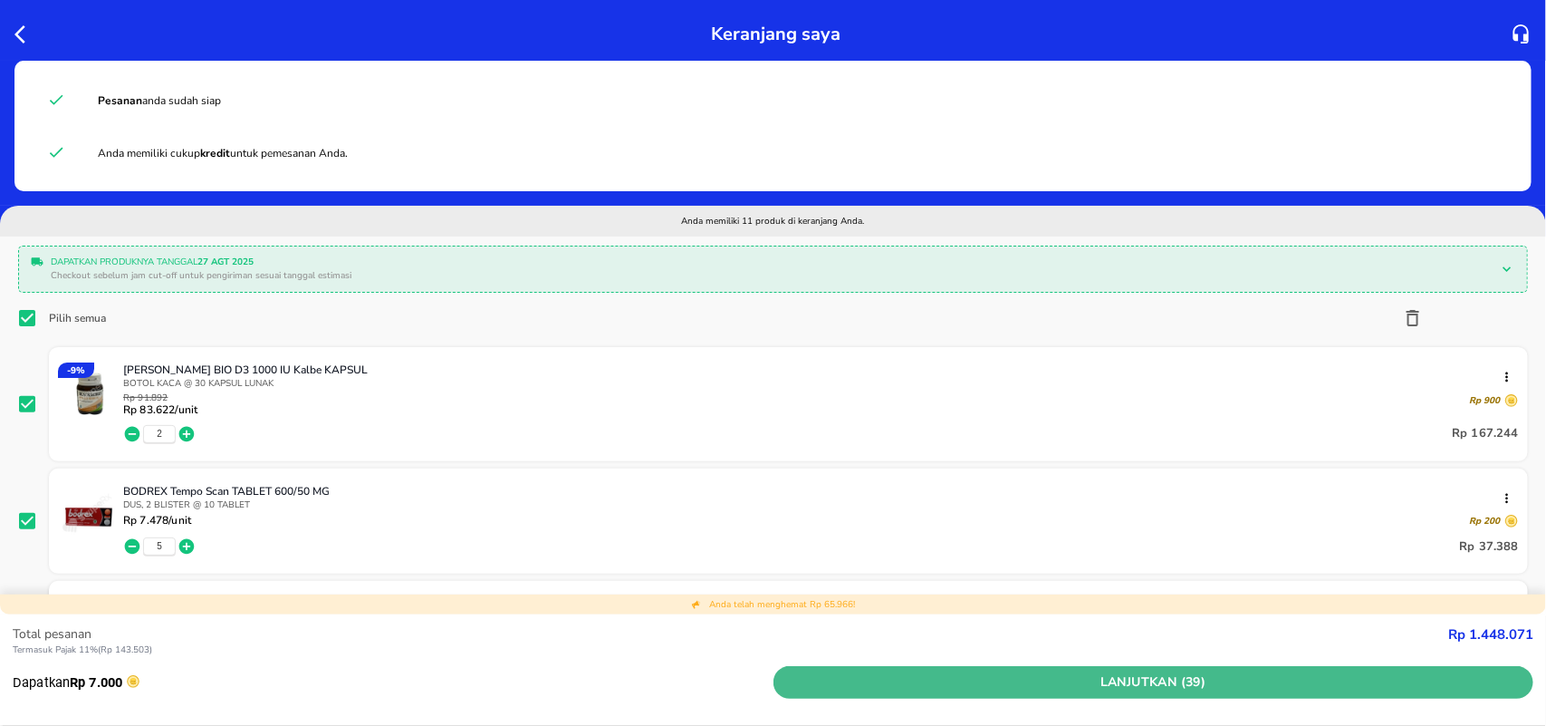
click at [863, 680] on span "Lanjutkan (39)" at bounding box center [1154, 682] width 746 height 23
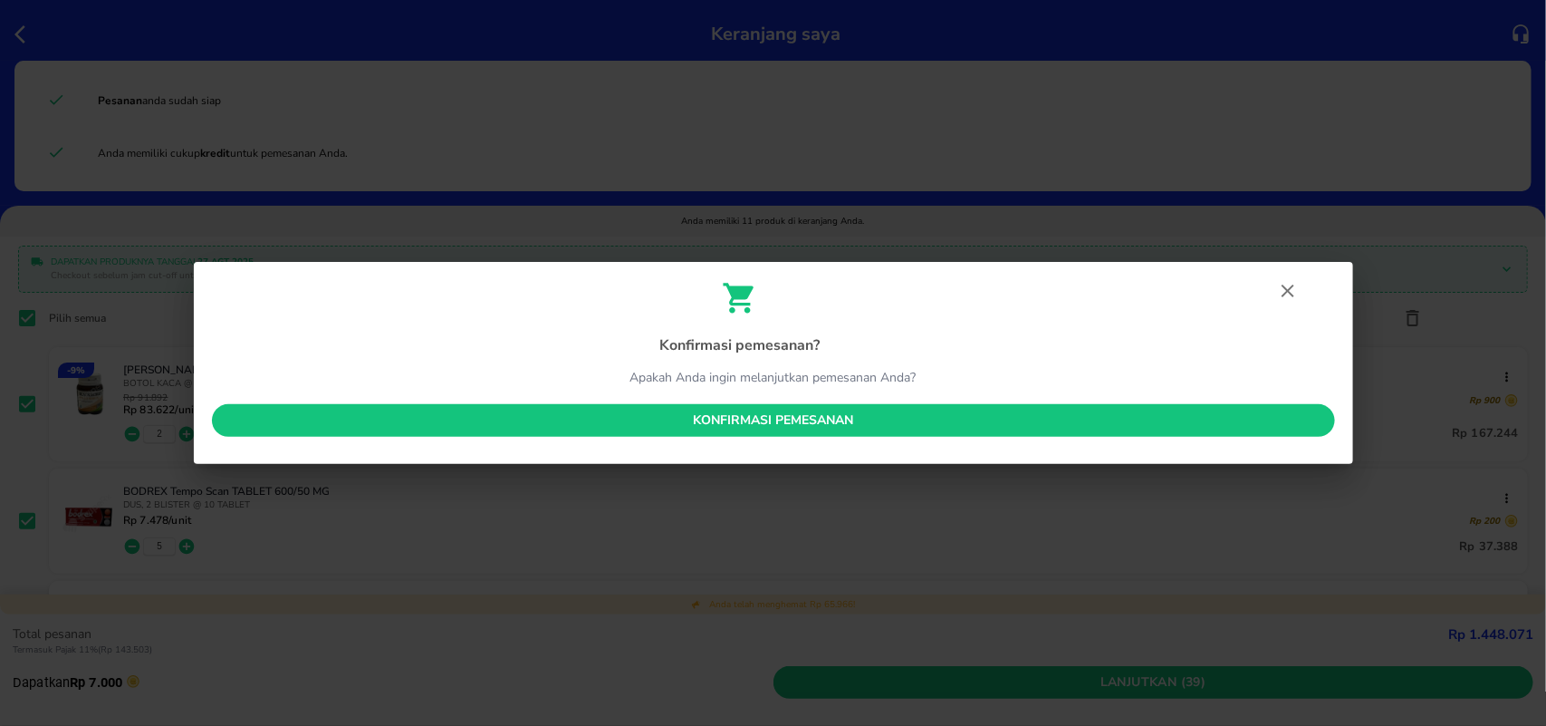
click at [785, 408] on button "Konfirmasi pemesanan" at bounding box center [773, 421] width 1123 height 34
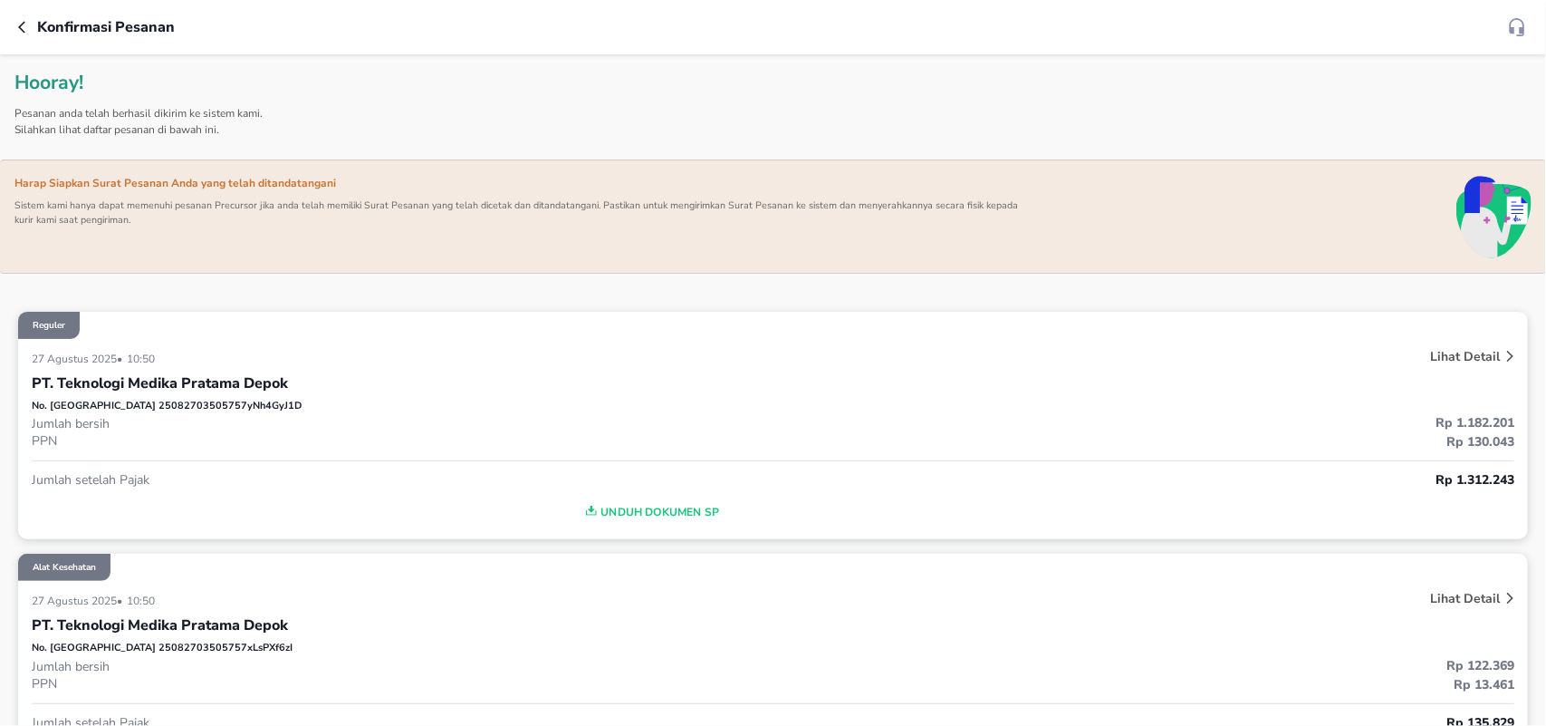
click at [24, 30] on icon "button" at bounding box center [25, 27] width 14 height 14
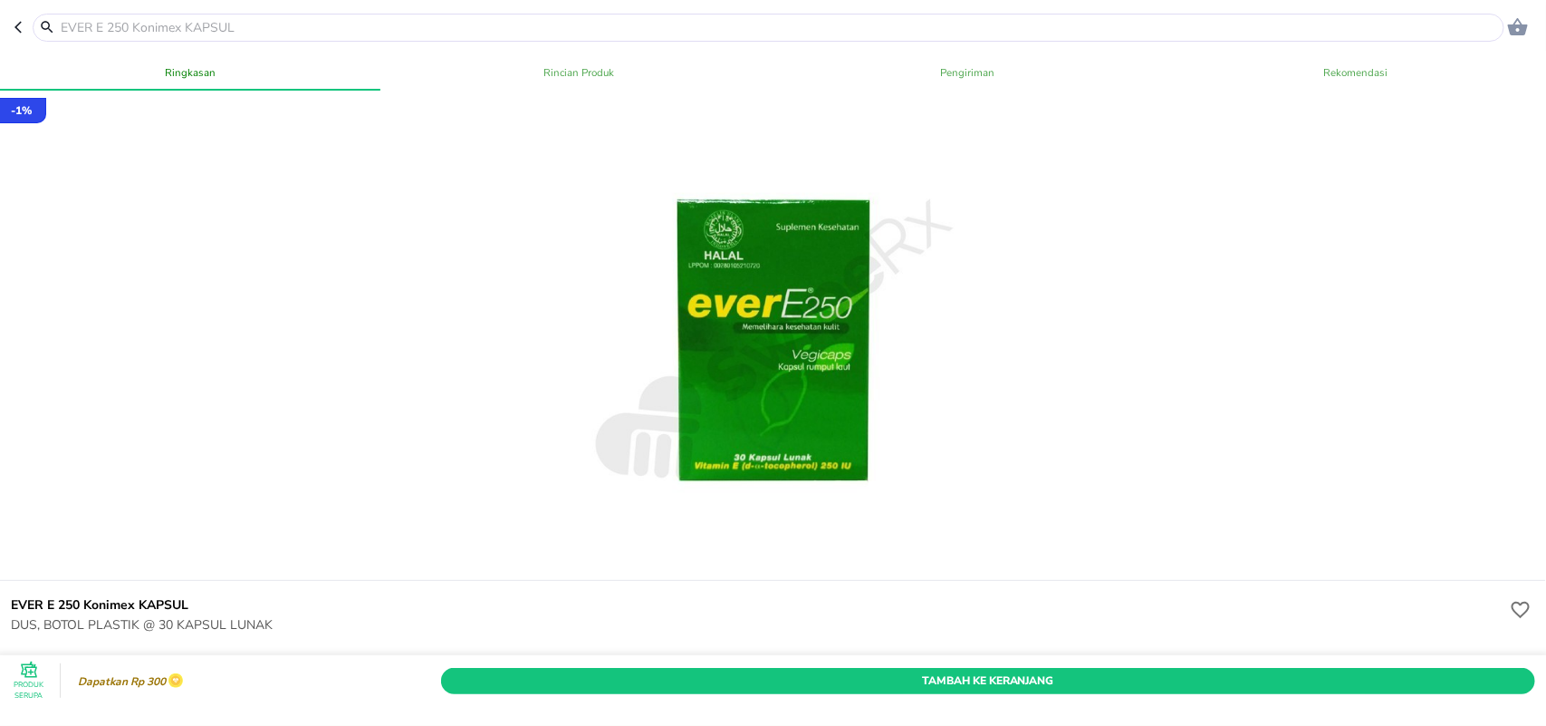
click at [235, 25] on input "text" at bounding box center [779, 27] width 1441 height 19
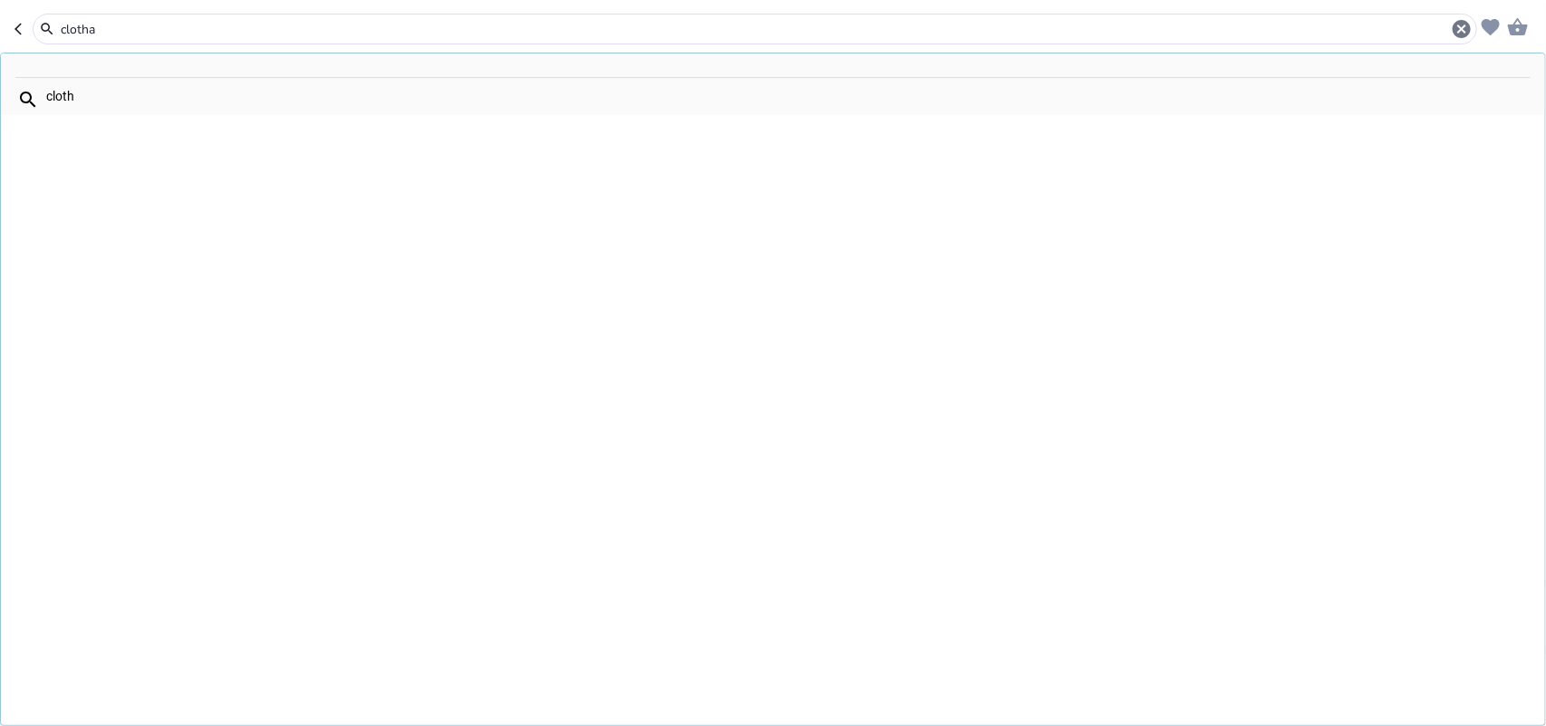
type input "cloth"
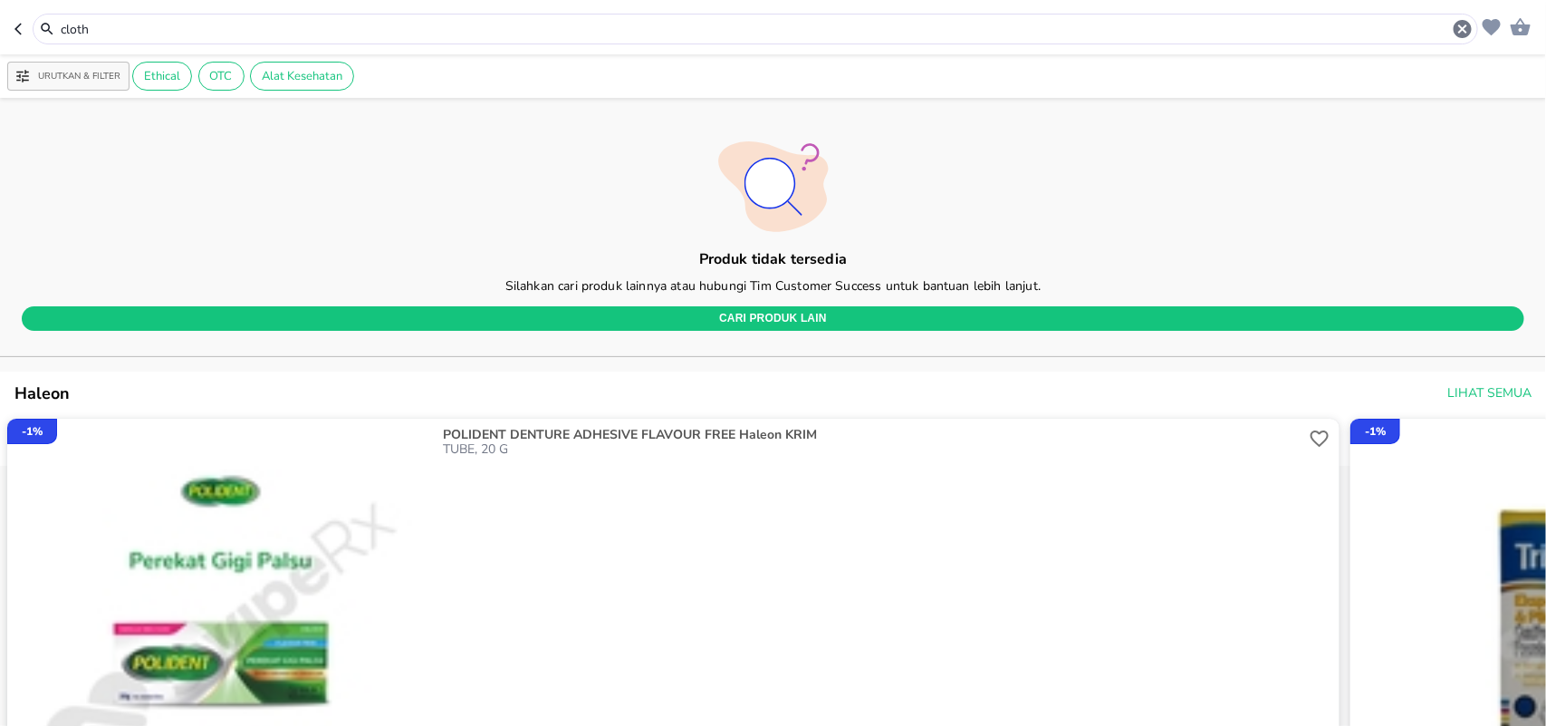
click at [235, 25] on input "cloth" at bounding box center [755, 29] width 1393 height 19
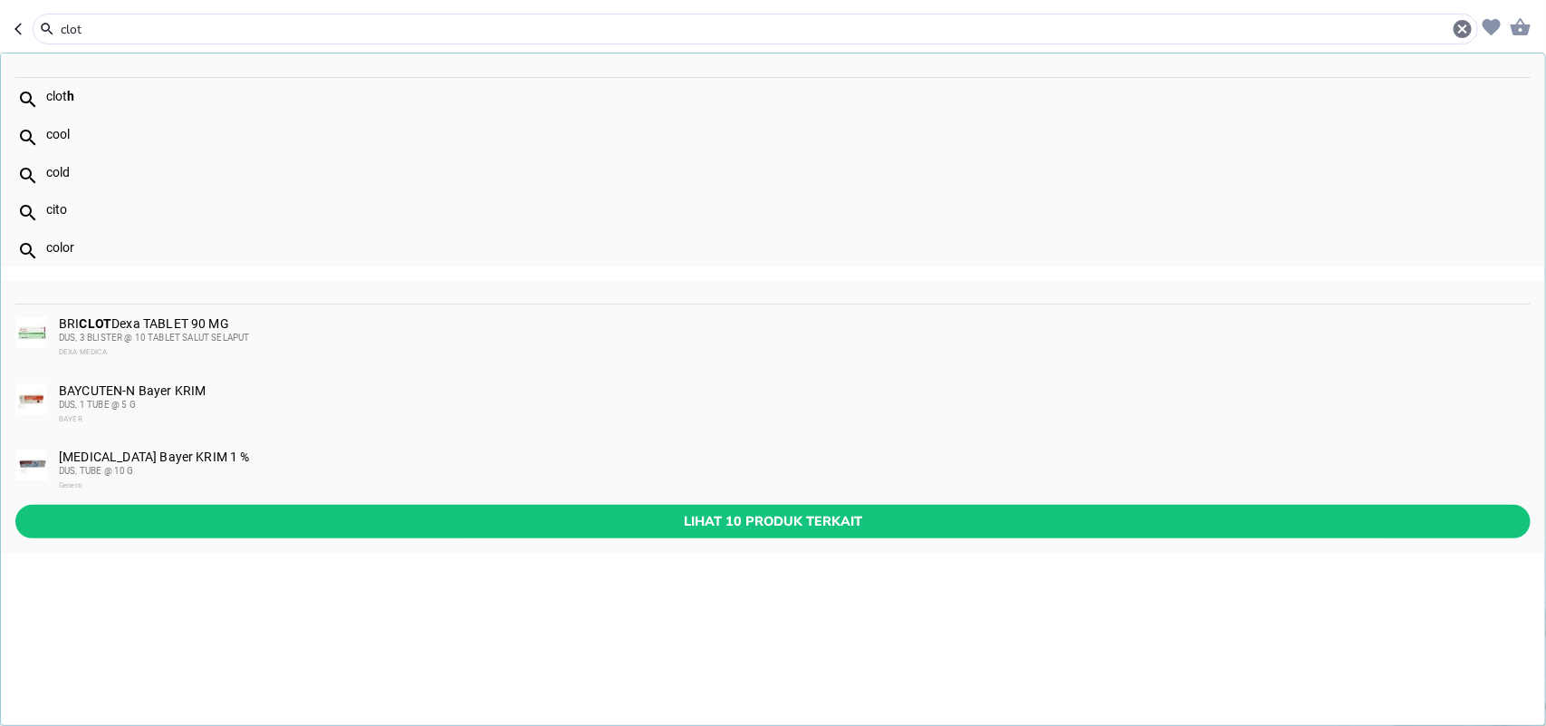
click at [628, 28] on input "clot" at bounding box center [755, 29] width 1393 height 19
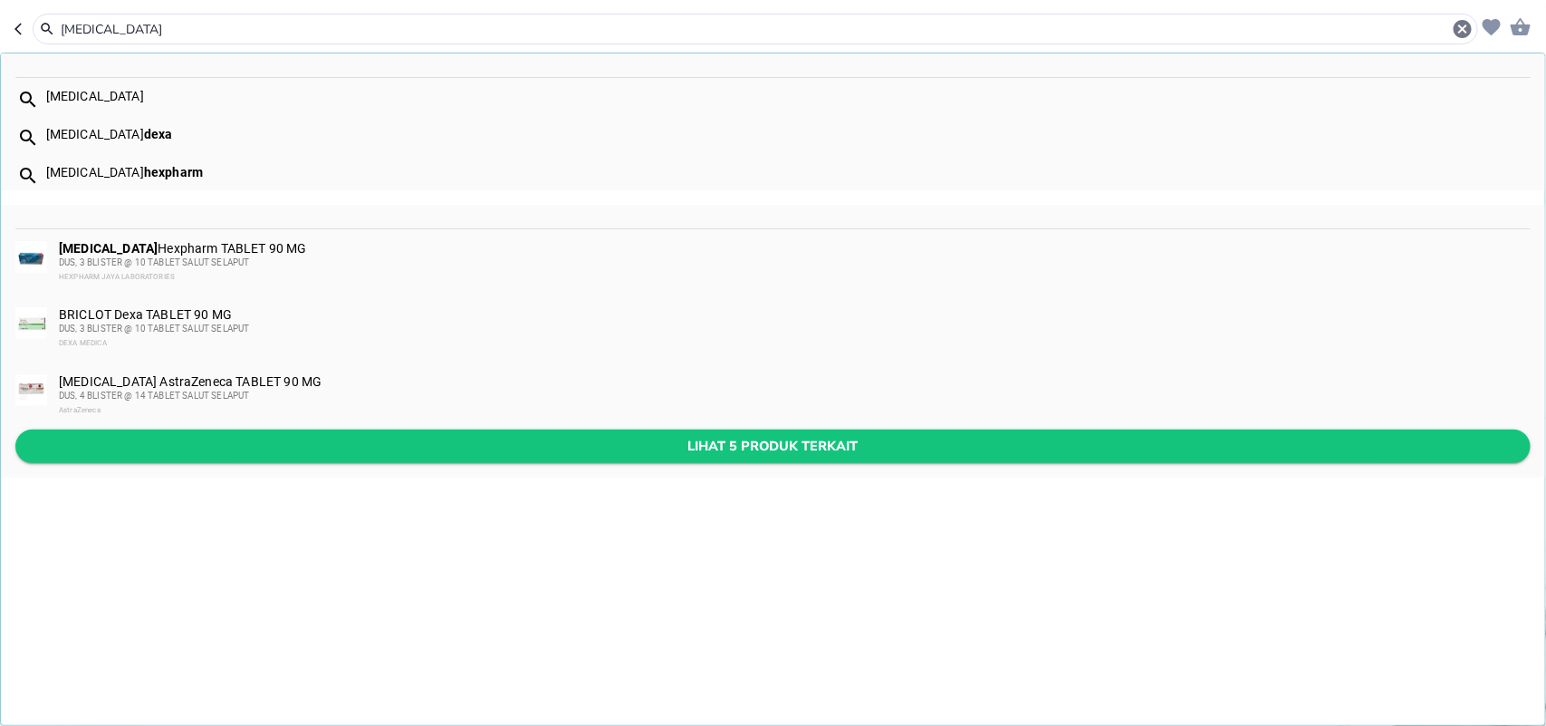
type input "[MEDICAL_DATA]"
click at [322, 444] on span "Lihat 5 produk terkait" at bounding box center [773, 446] width 1486 height 23
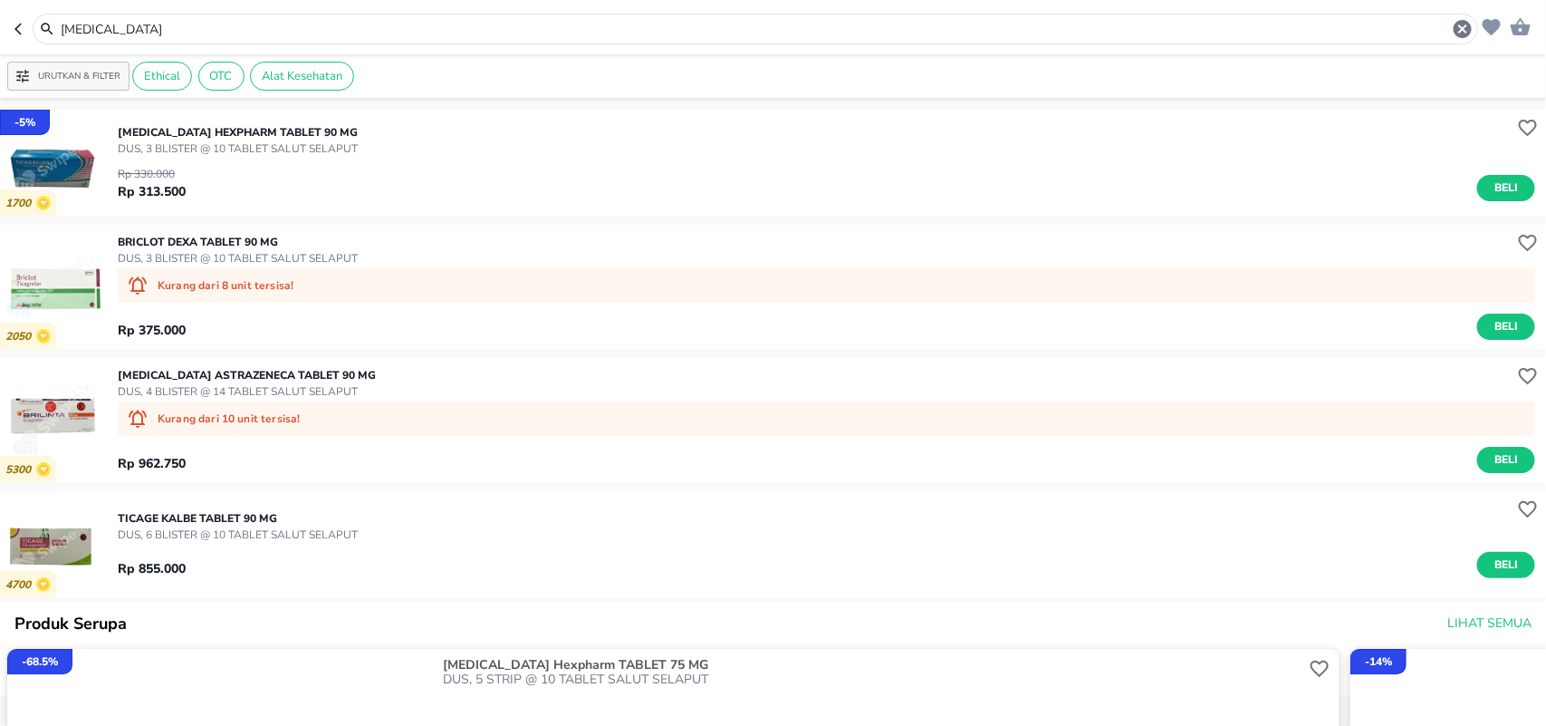
click at [36, 299] on img "button" at bounding box center [53, 287] width 106 height 106
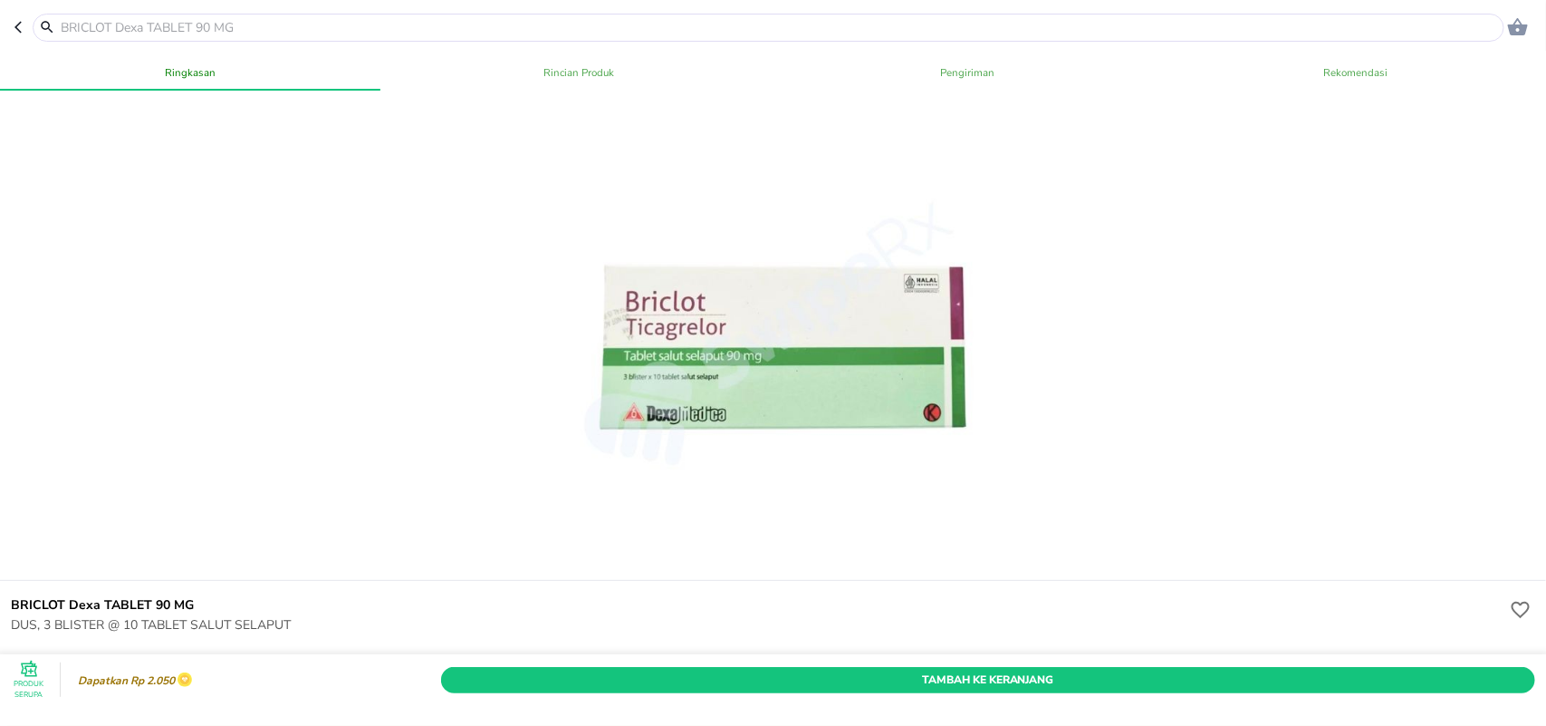
click at [10, 30] on header "0" at bounding box center [773, 27] width 1546 height 54
click at [24, 21] on icon "button" at bounding box center [21, 27] width 14 height 14
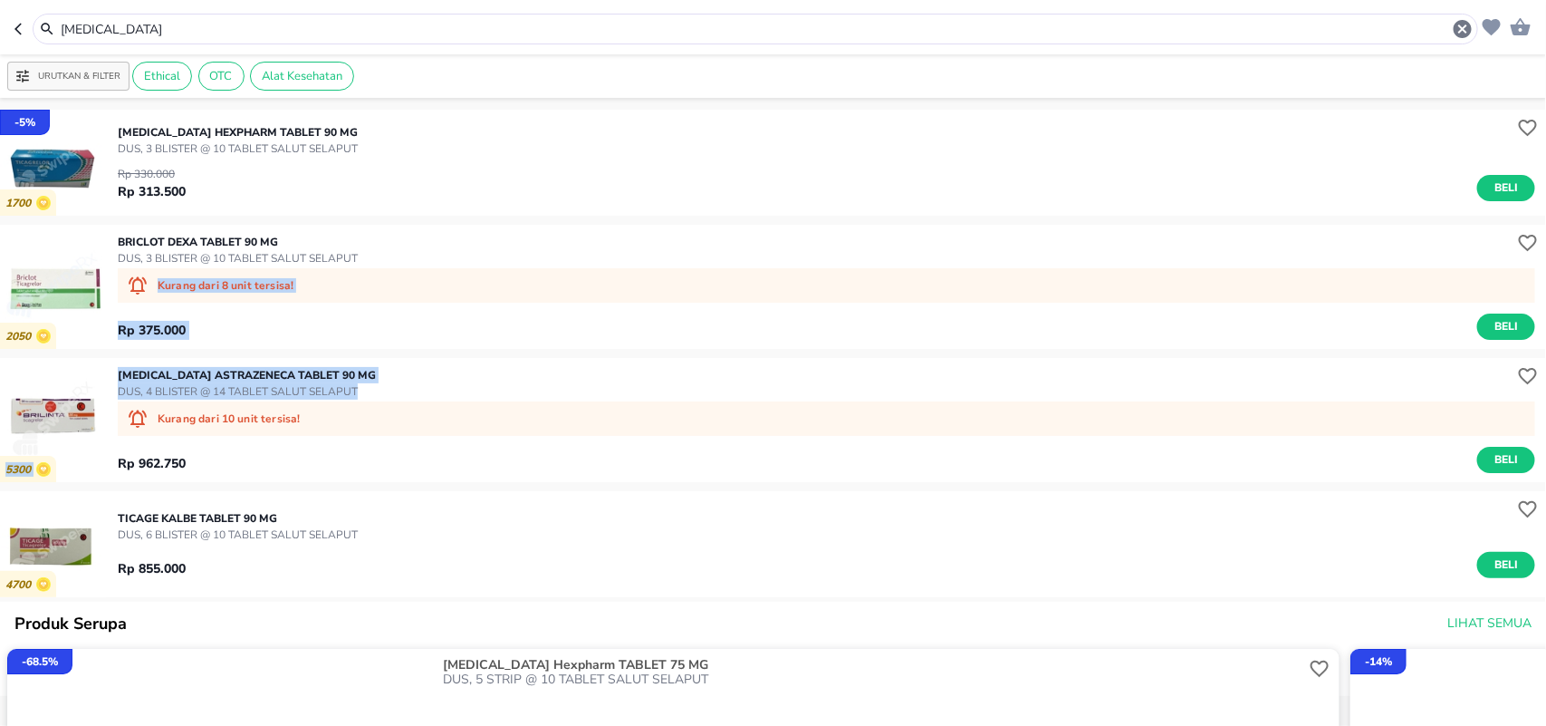
drag, startPoint x: 839, startPoint y: 290, endPoint x: 957, endPoint y: 419, distance: 175.7
click at [957, 419] on div "- 5 % 1700 [MEDICAL_DATA] Hexpharm TABLET 90 MG DUS, 3 BLISTER @ 10 TABLET SALU…" at bounding box center [773, 684] width 1546 height 1158
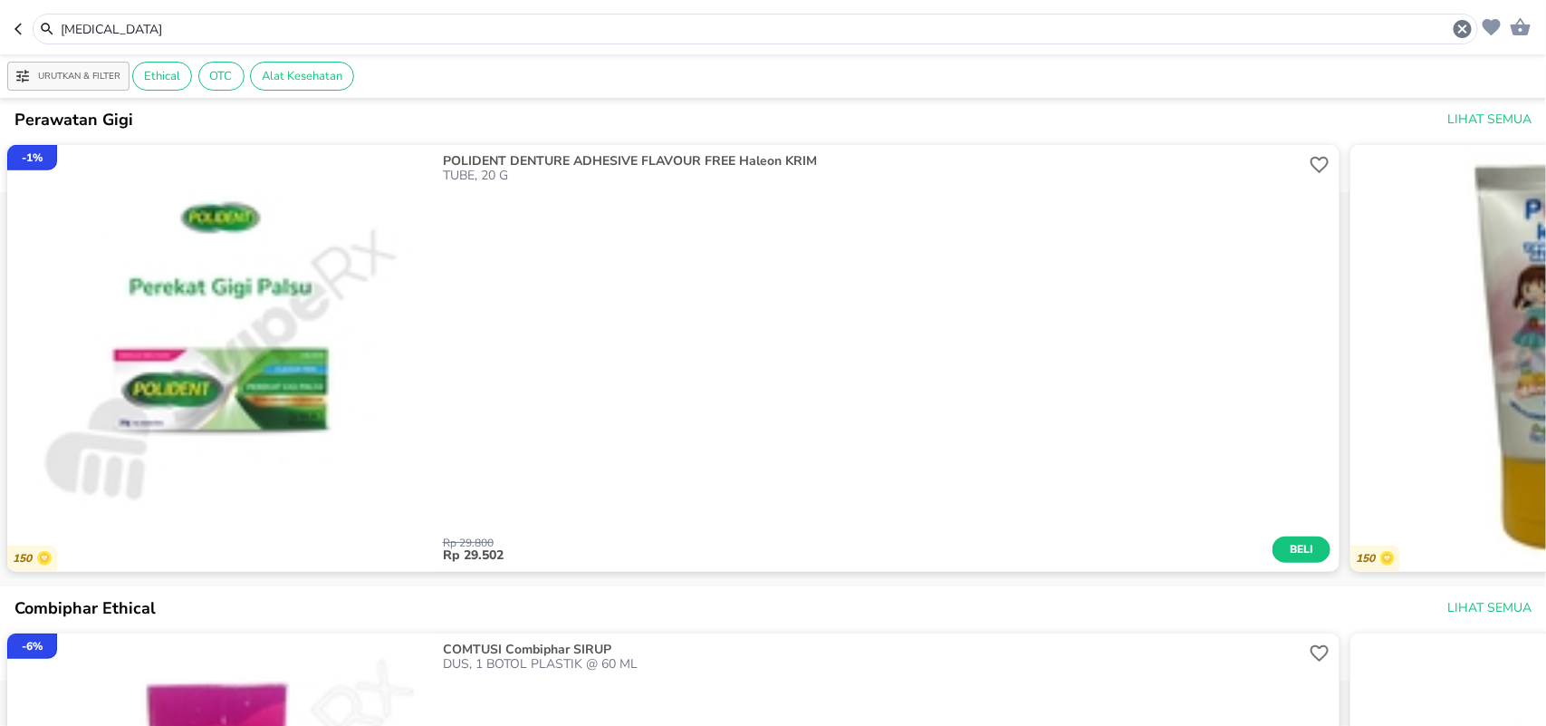
scroll to position [3809, 0]
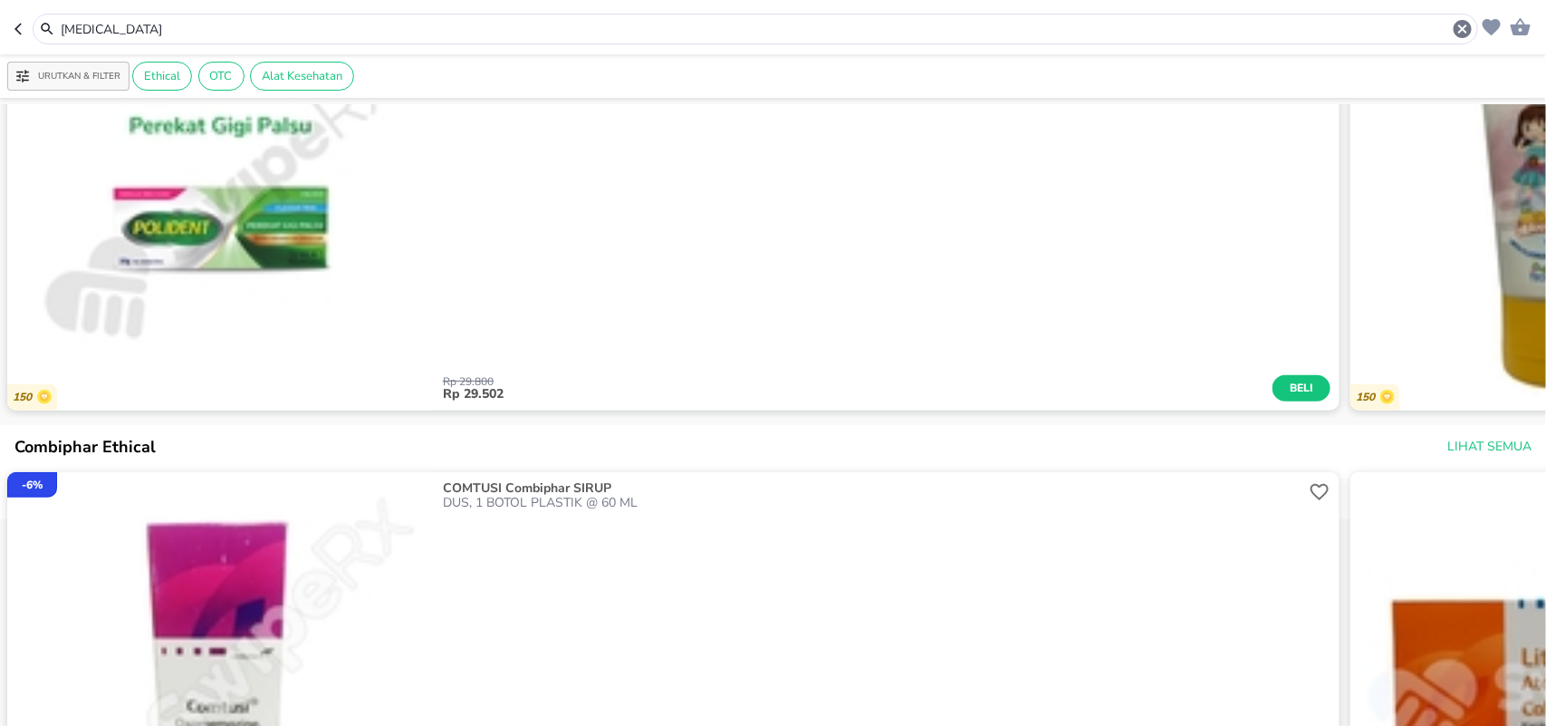
click at [21, 32] on icon "button" at bounding box center [21, 29] width 14 height 14
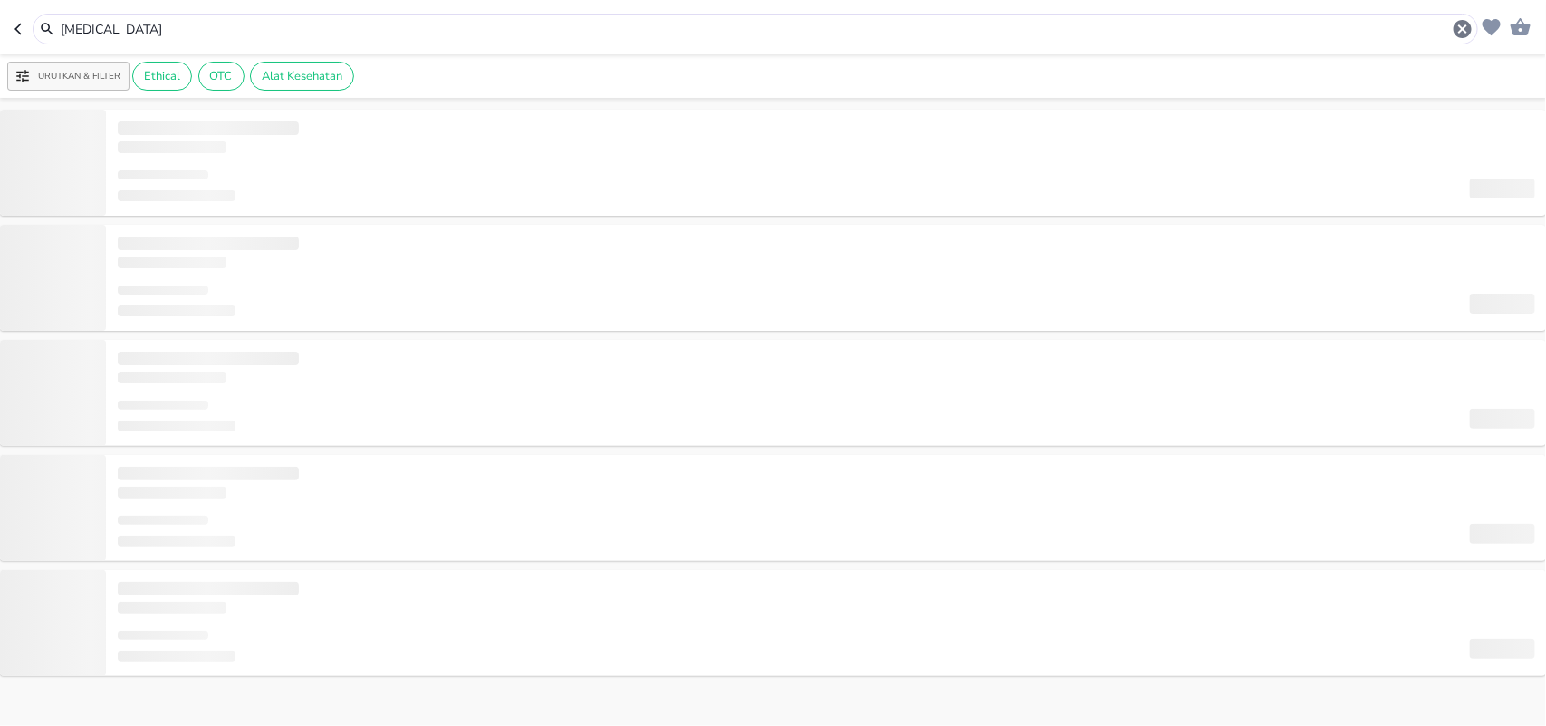
type input "cloth"
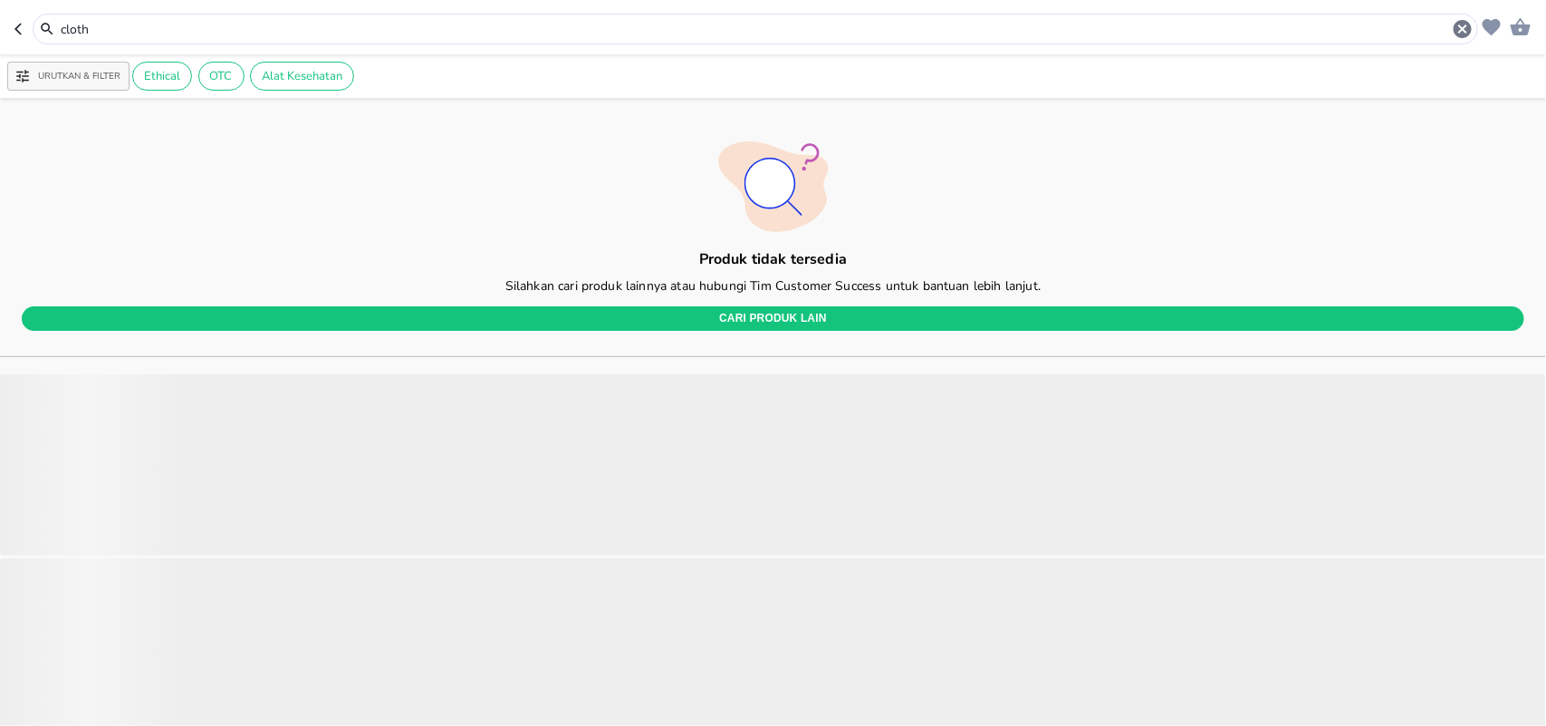
click at [21, 32] on icon "button" at bounding box center [21, 29] width 14 height 14
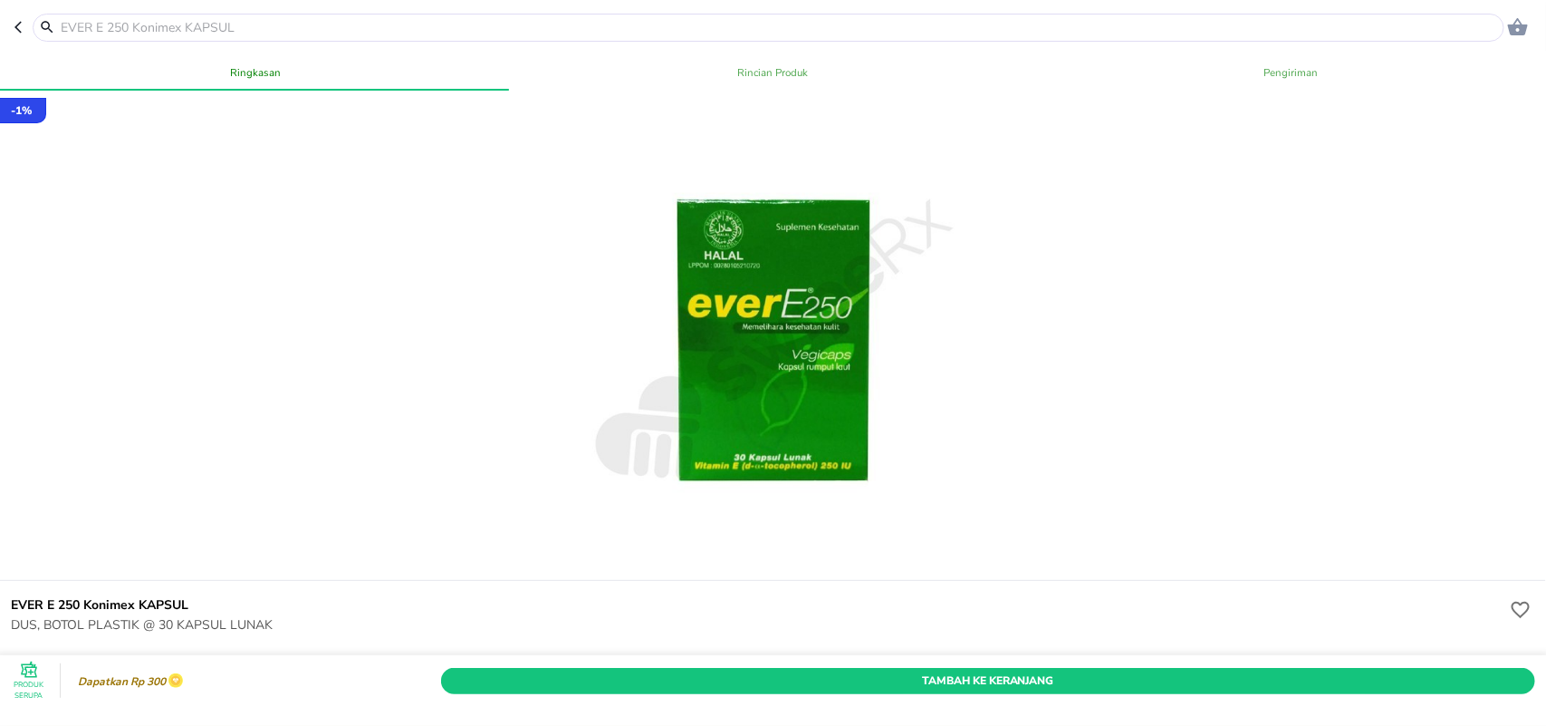
click at [21, 32] on icon "button" at bounding box center [21, 27] width 14 height 14
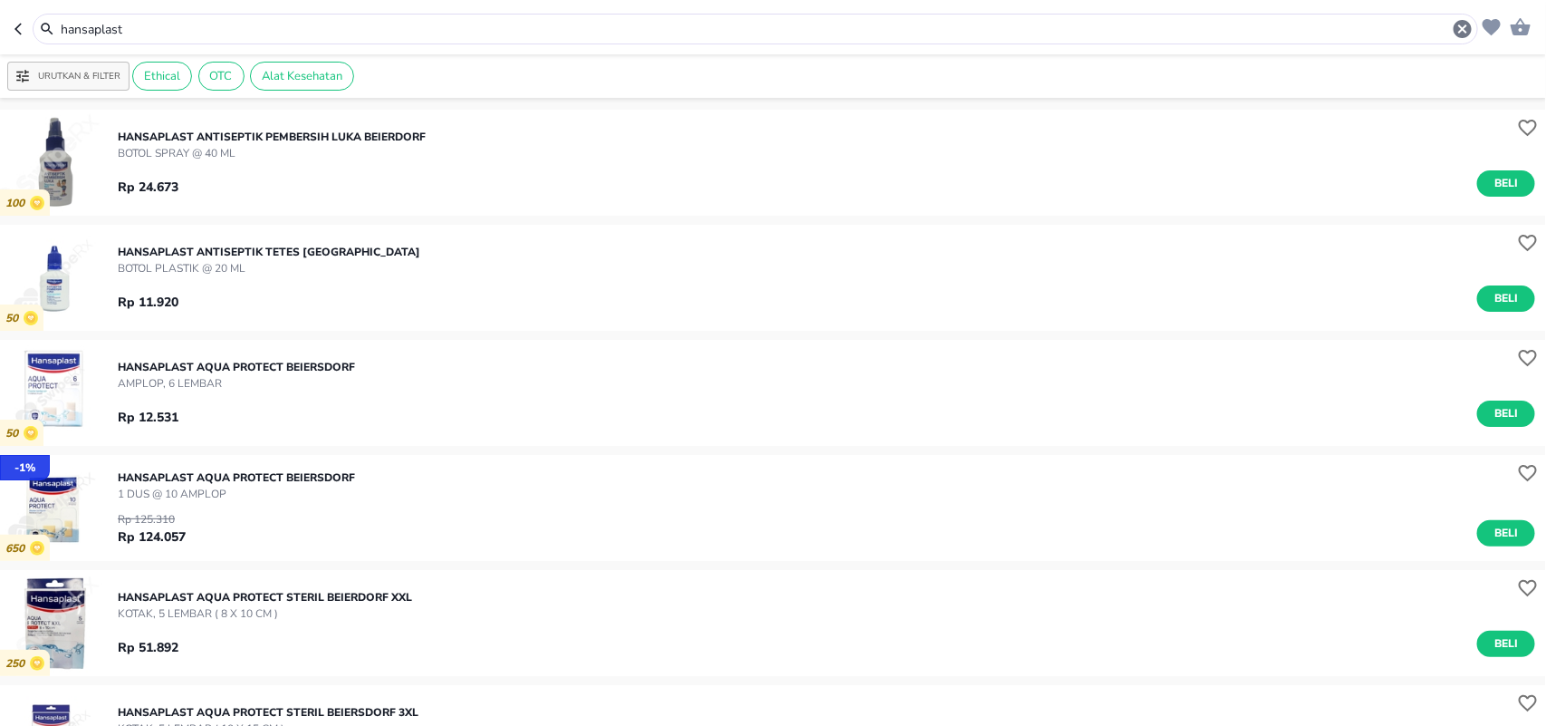
click at [21, 32] on icon "button" at bounding box center [21, 29] width 14 height 14
type input "BODREX"
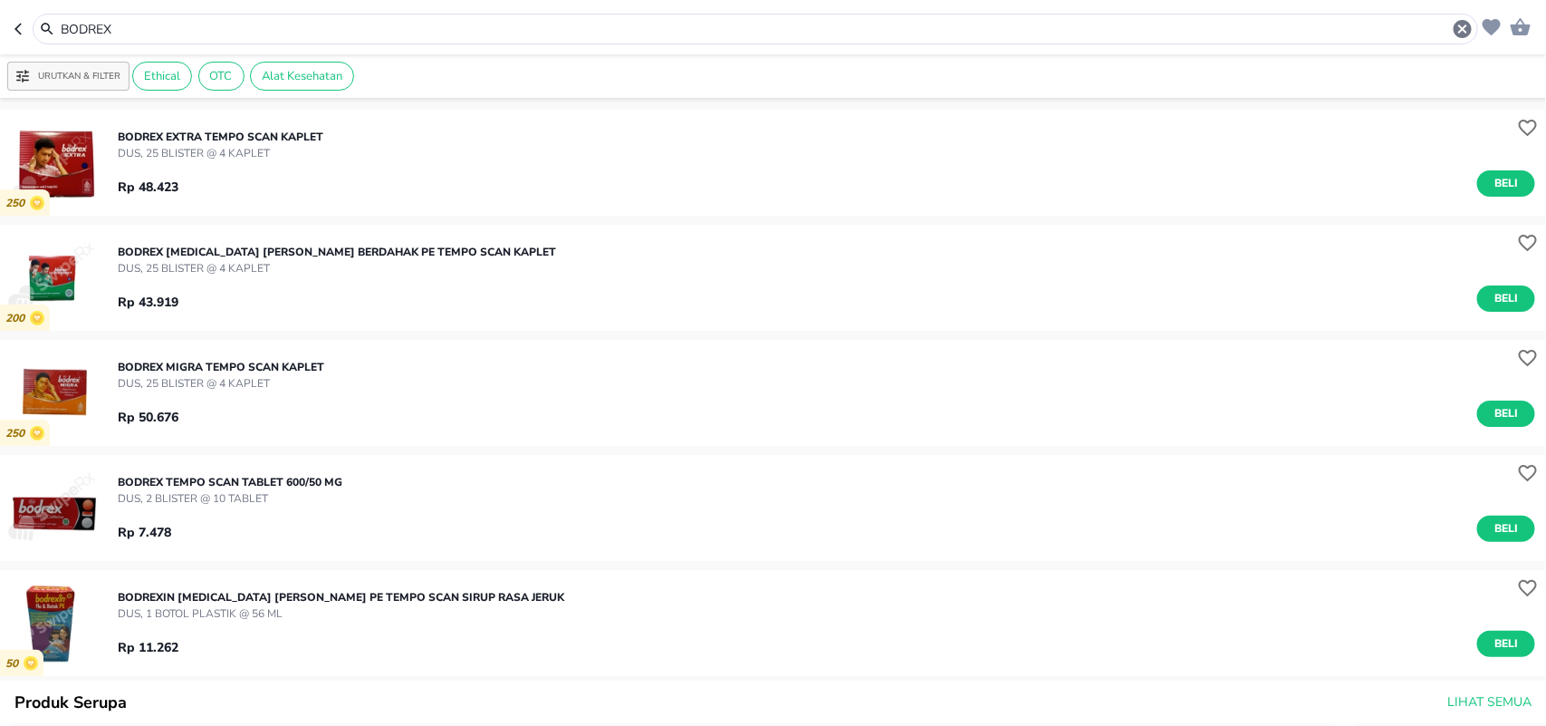
click at [23, 27] on icon "button" at bounding box center [21, 29] width 14 height 14
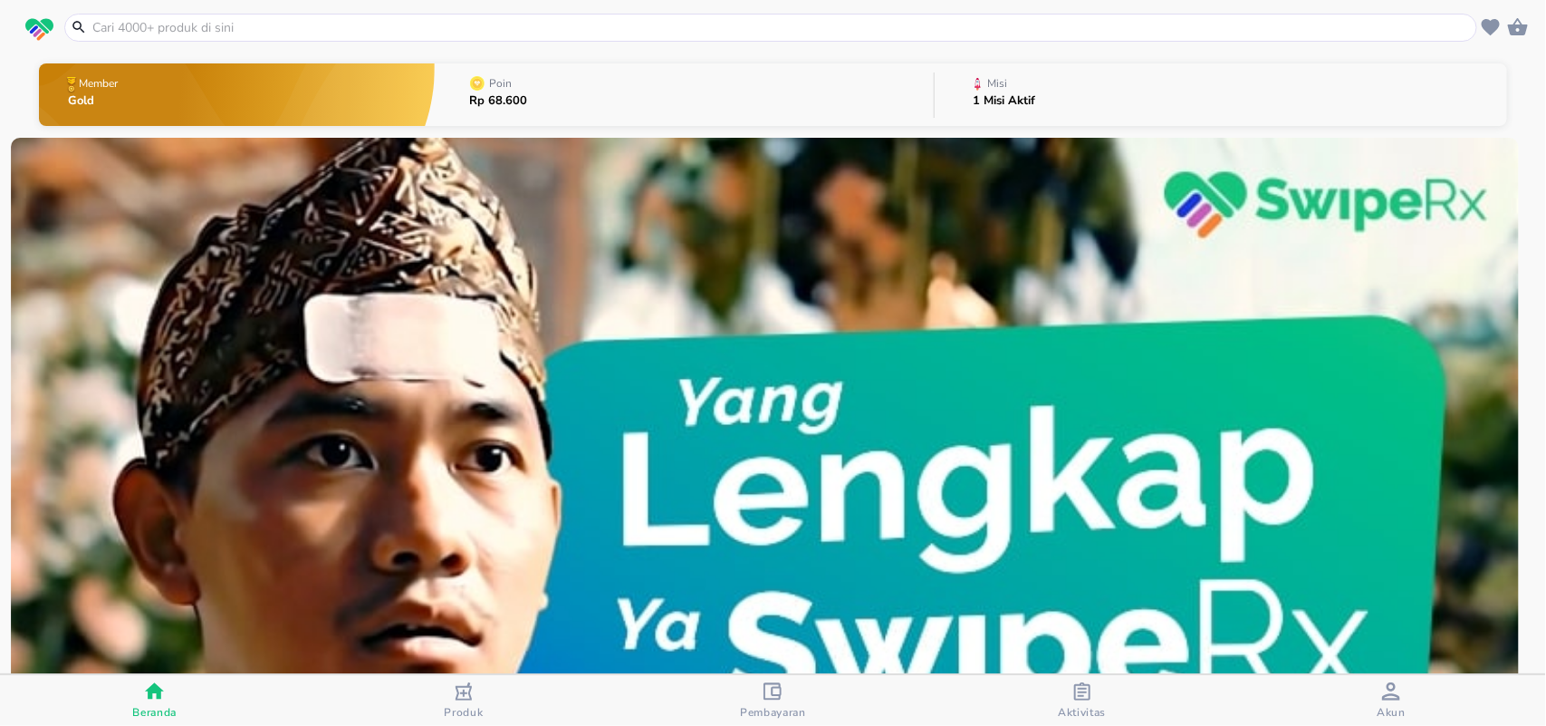
click at [755, 687] on div "Pembayaran" at bounding box center [773, 700] width 66 height 37
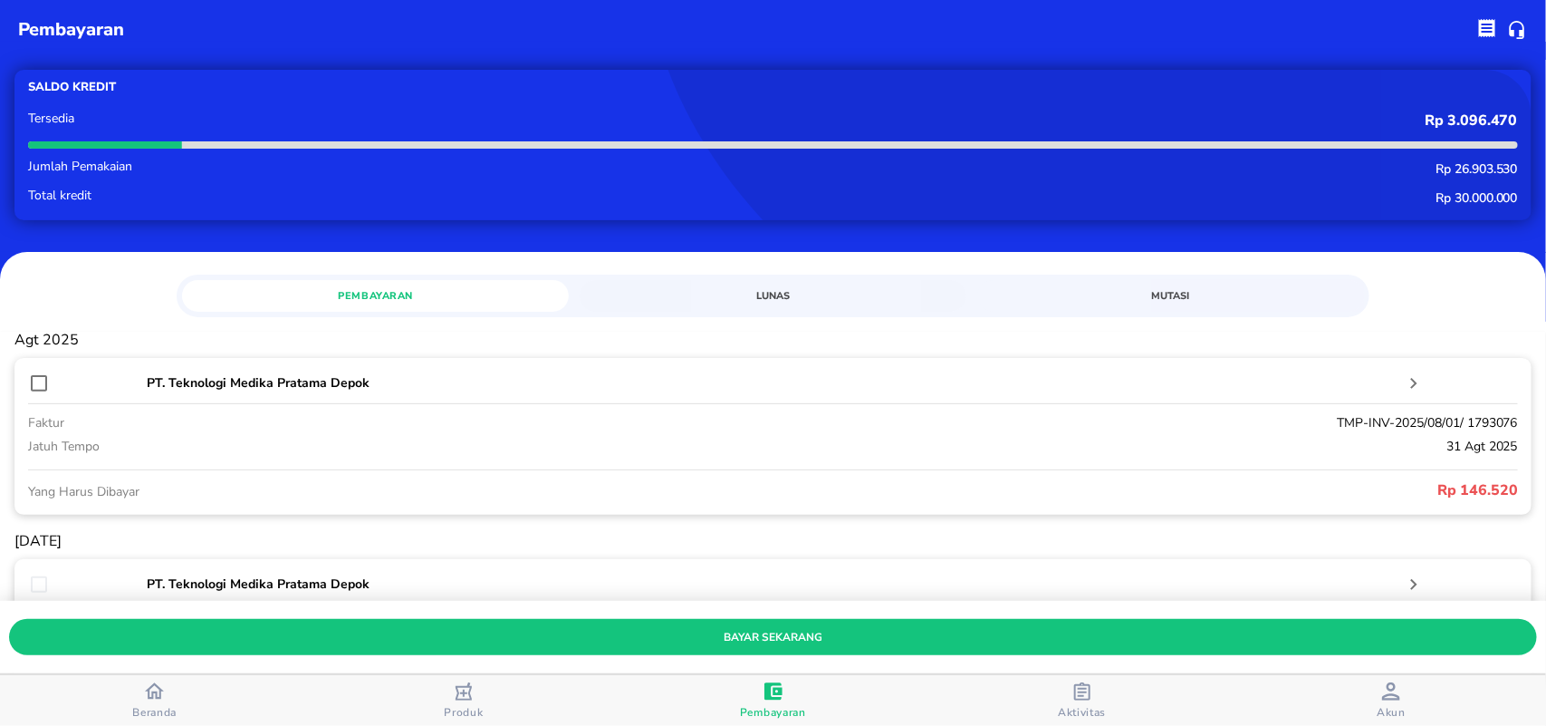
click at [1082, 702] on div "button" at bounding box center [1082, 693] width 18 height 23
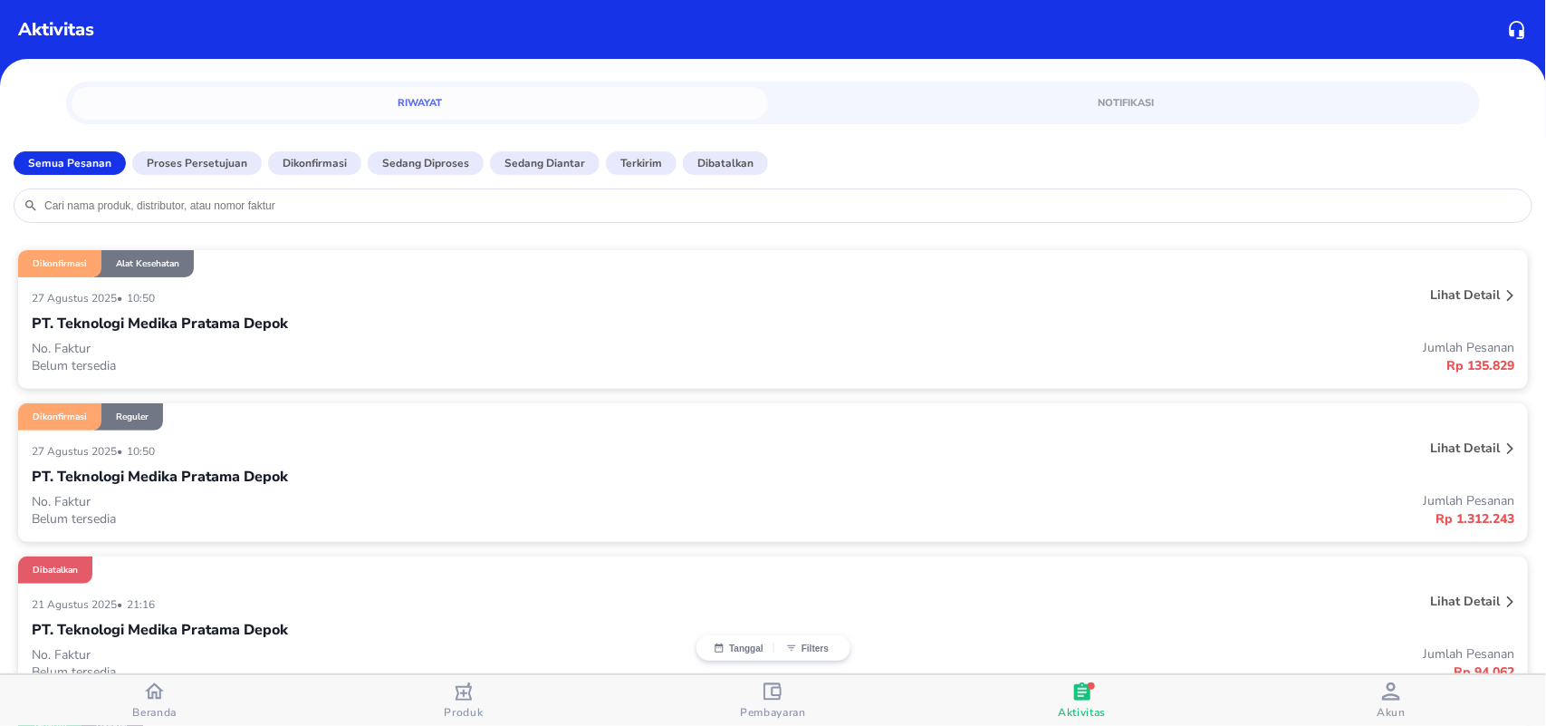
click at [1485, 596] on div "Lihat detail" at bounding box center [1465, 601] width 77 height 24
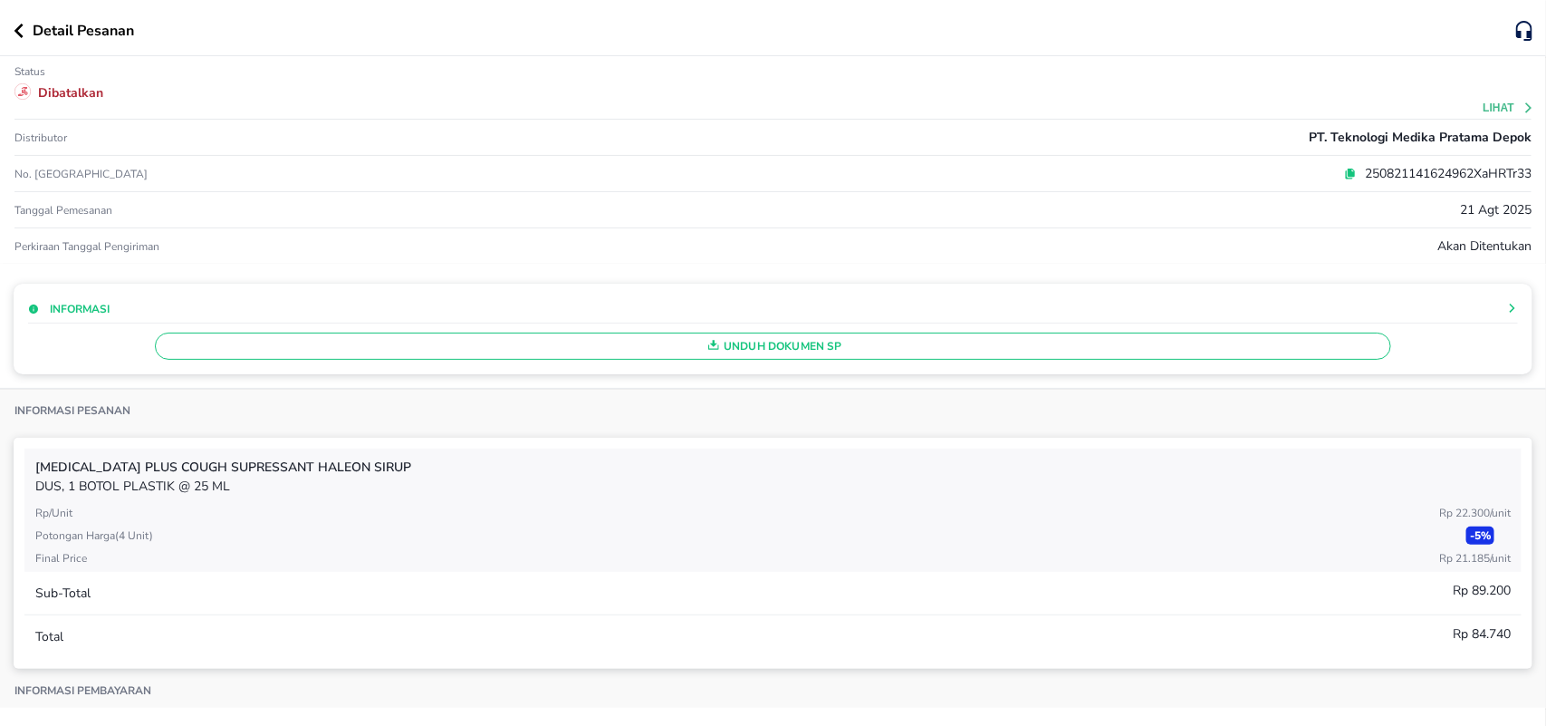
click at [15, 38] on div "Detail Pesanan" at bounding box center [765, 31] width 1503 height 22
click at [19, 25] on icon "button" at bounding box center [18, 31] width 9 height 14
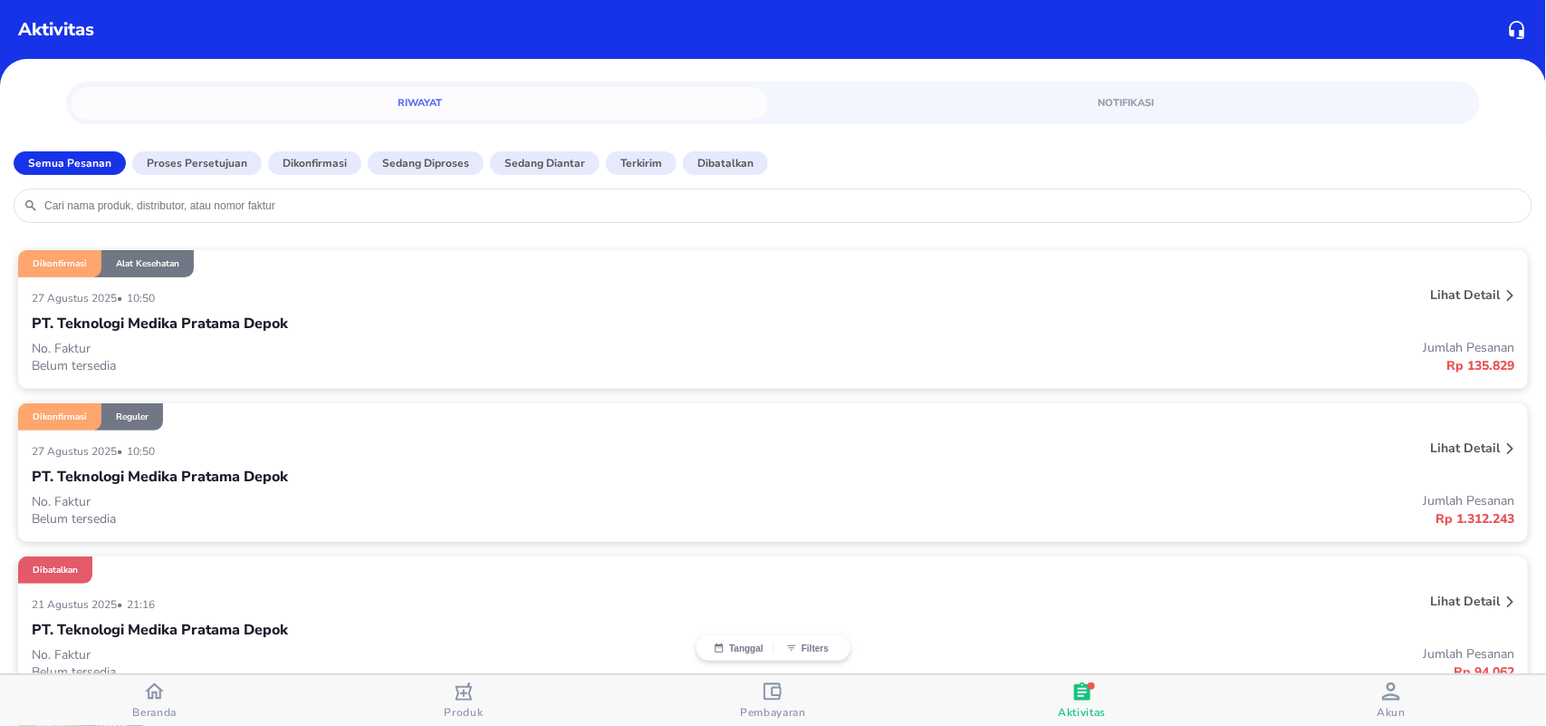
click at [1507, 446] on icon at bounding box center [1510, 448] width 6 height 11
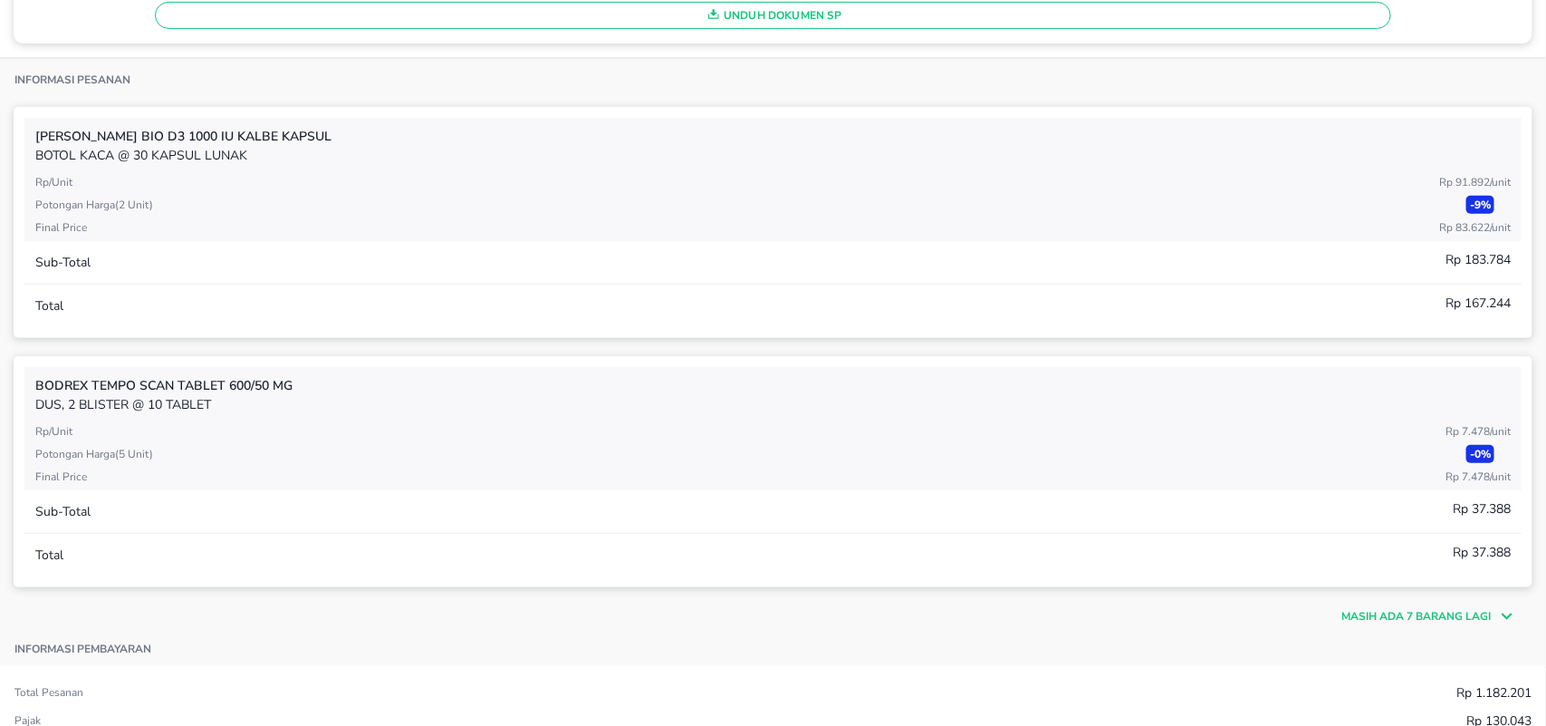
scroll to position [335, 0]
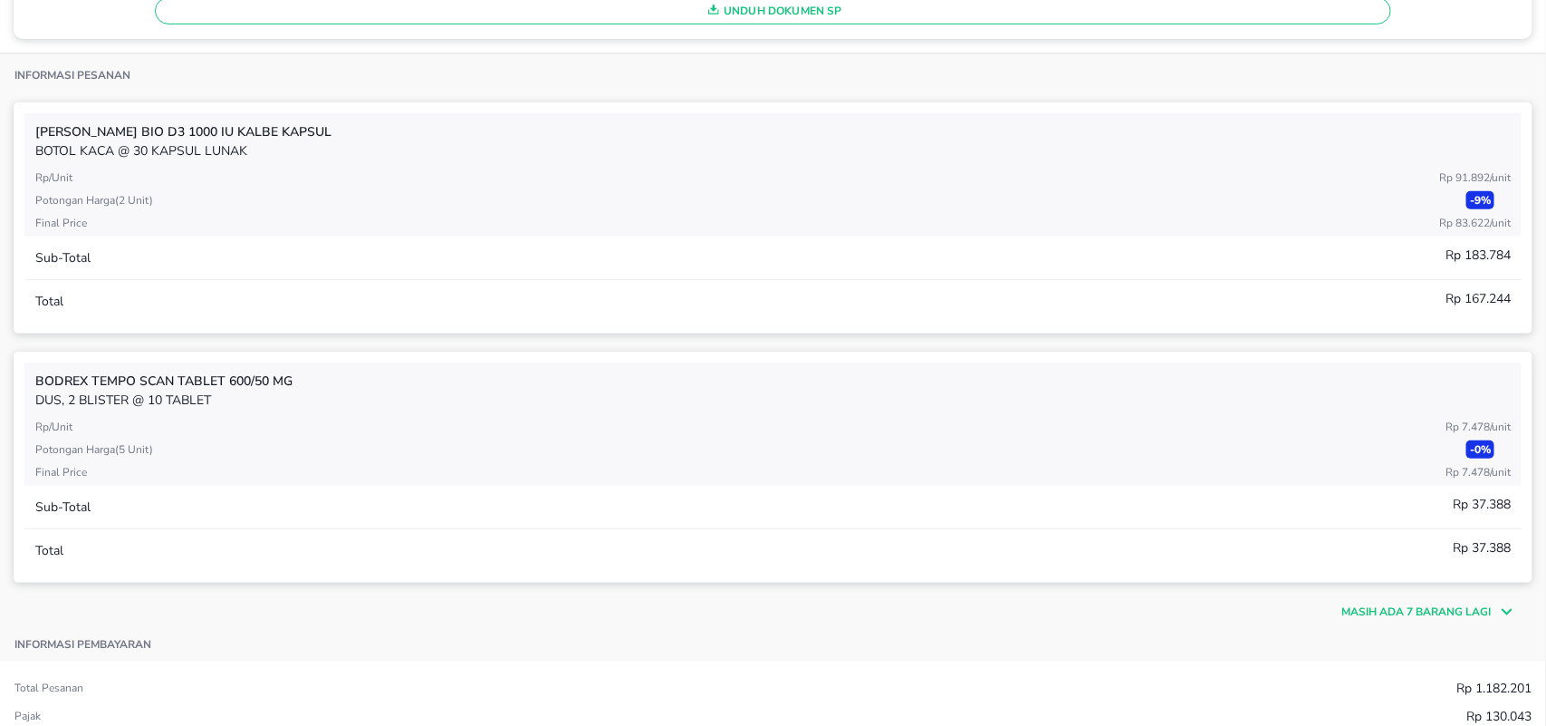
click at [1437, 614] on p "Masih ada 7 barang lagi" at bounding box center [1415, 611] width 149 height 16
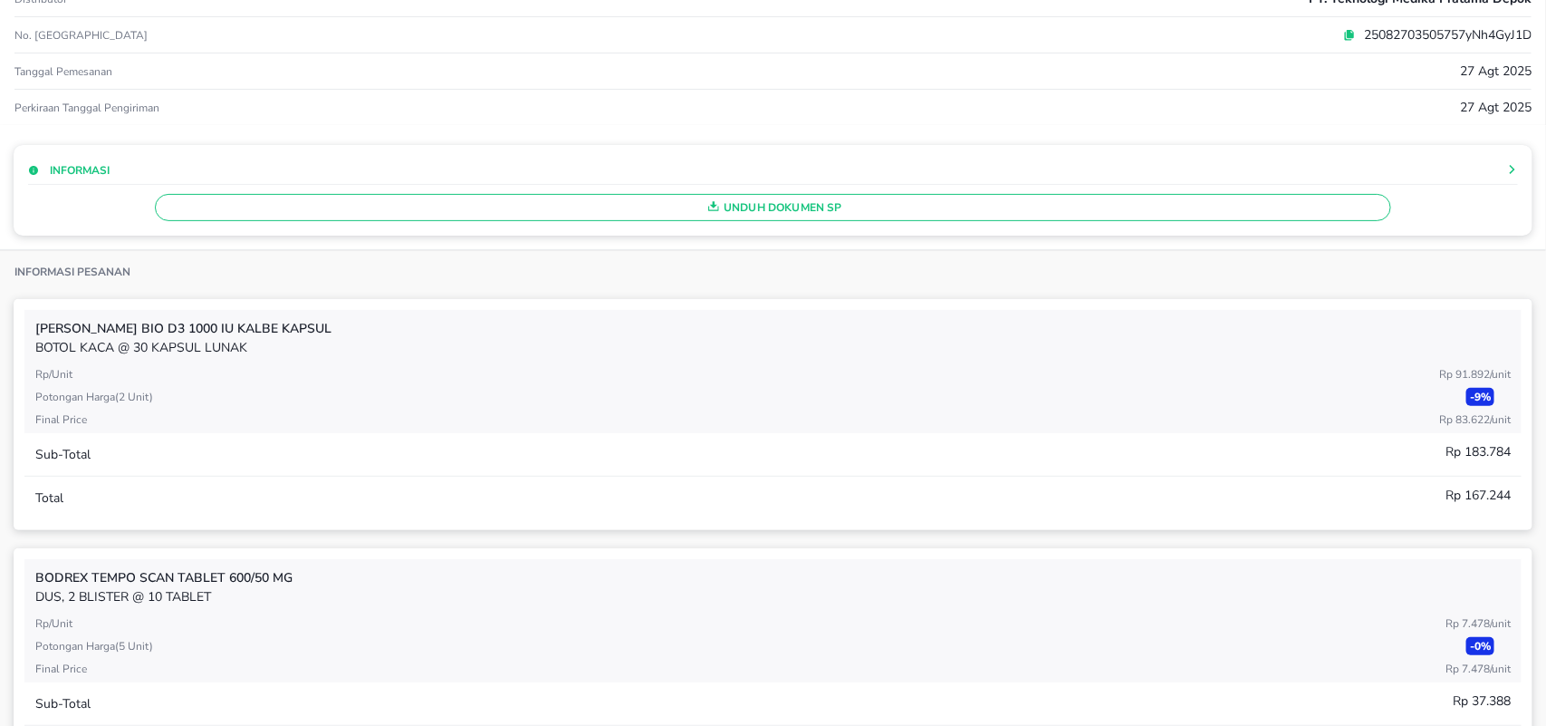
scroll to position [0, 0]
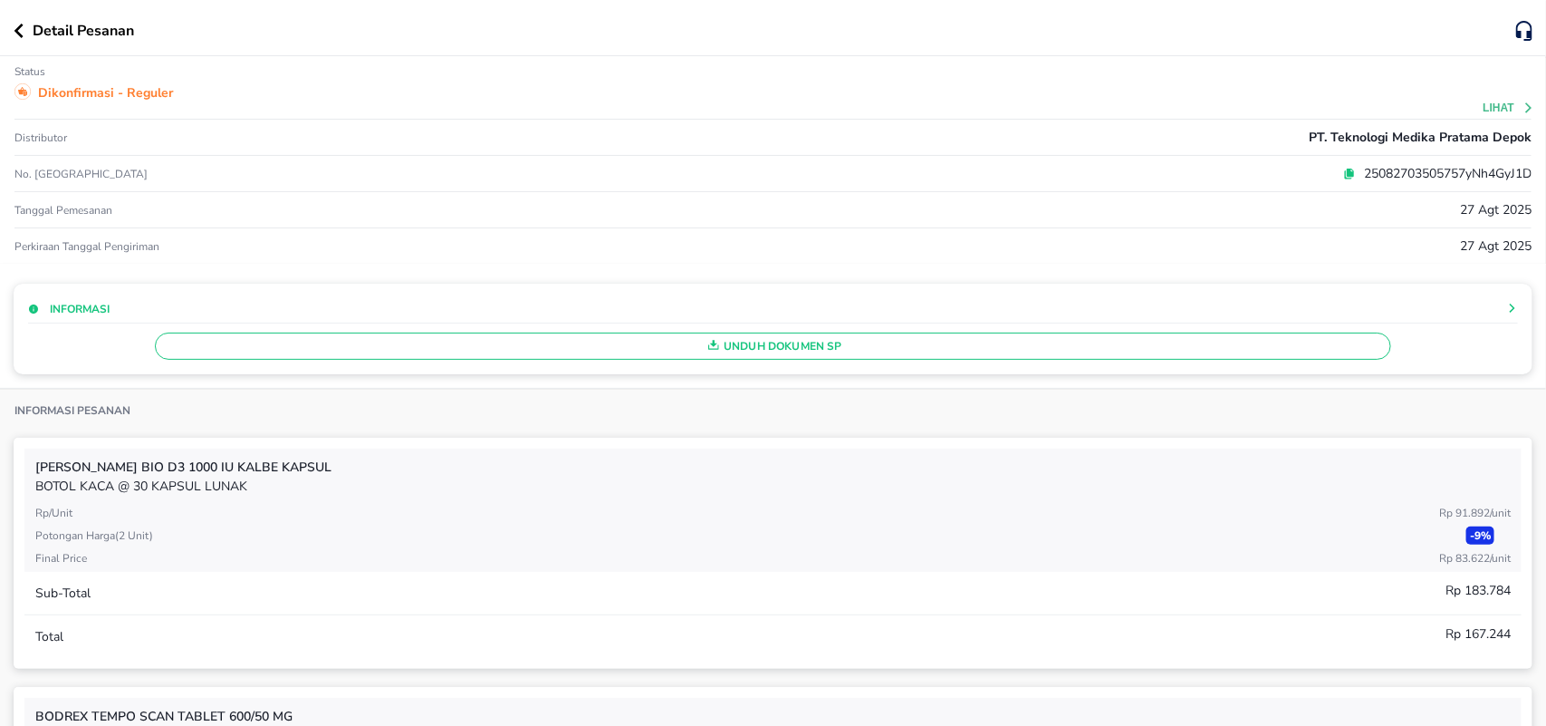
click at [18, 32] on icon "button" at bounding box center [18, 31] width 9 height 14
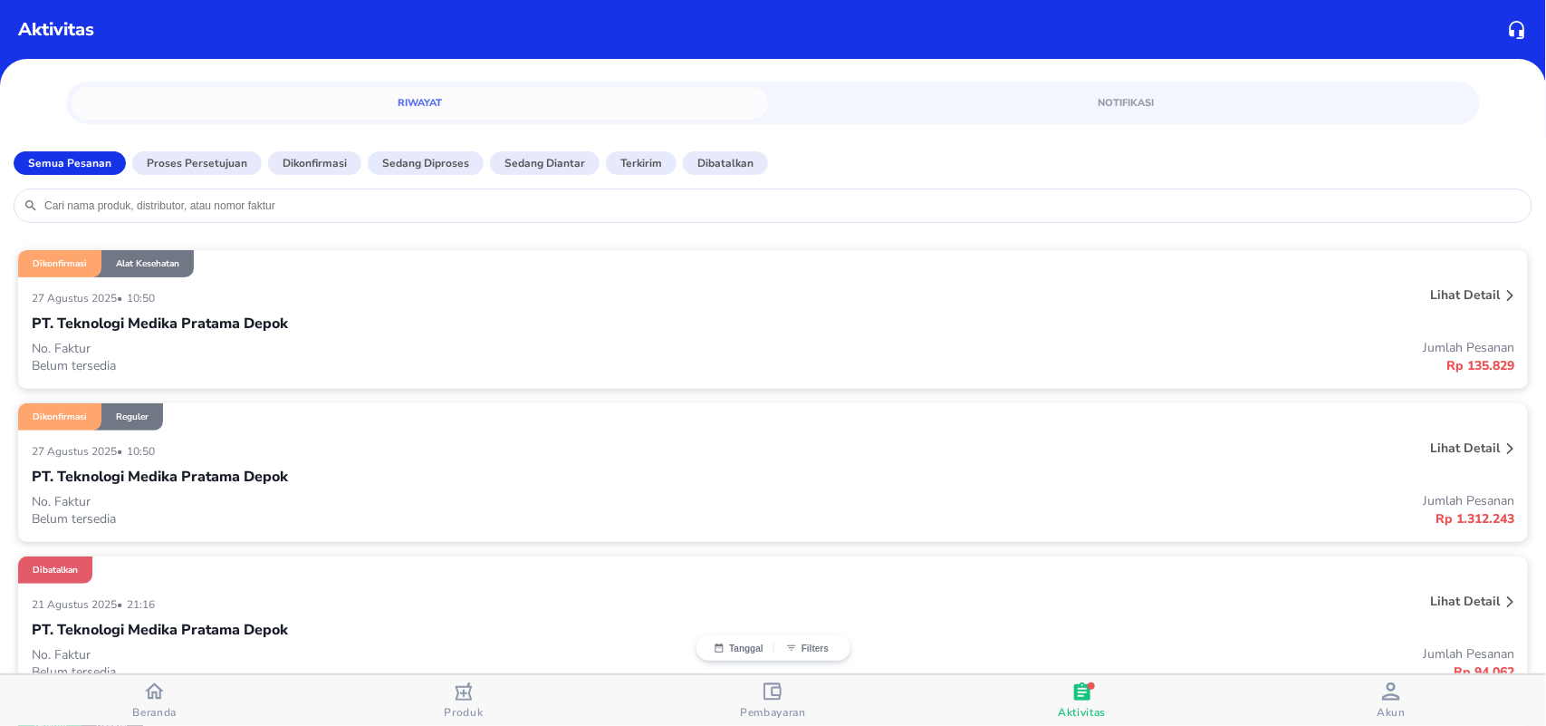
click at [1507, 293] on icon at bounding box center [1510, 296] width 7 height 12
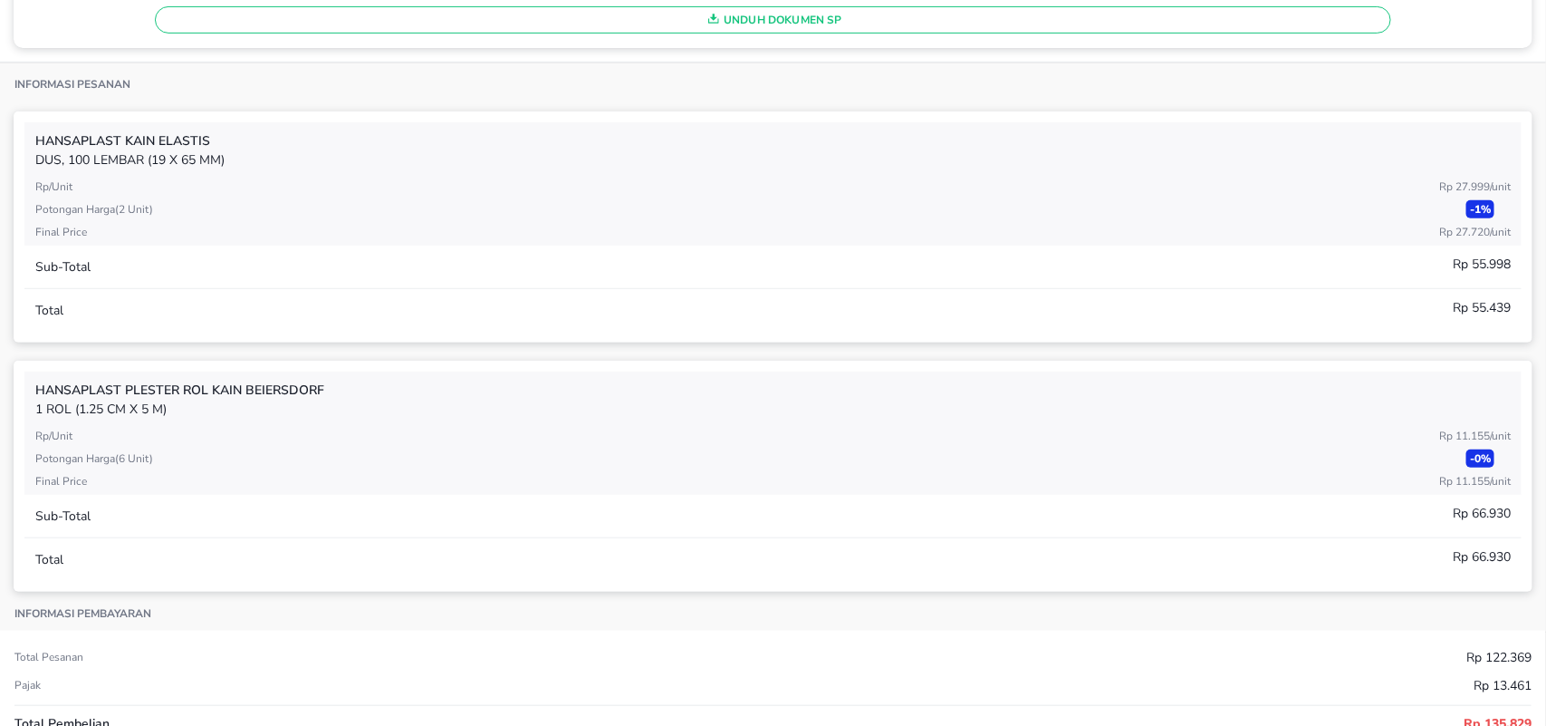
scroll to position [331, 0]
